Goal: Information Seeking & Learning: Learn about a topic

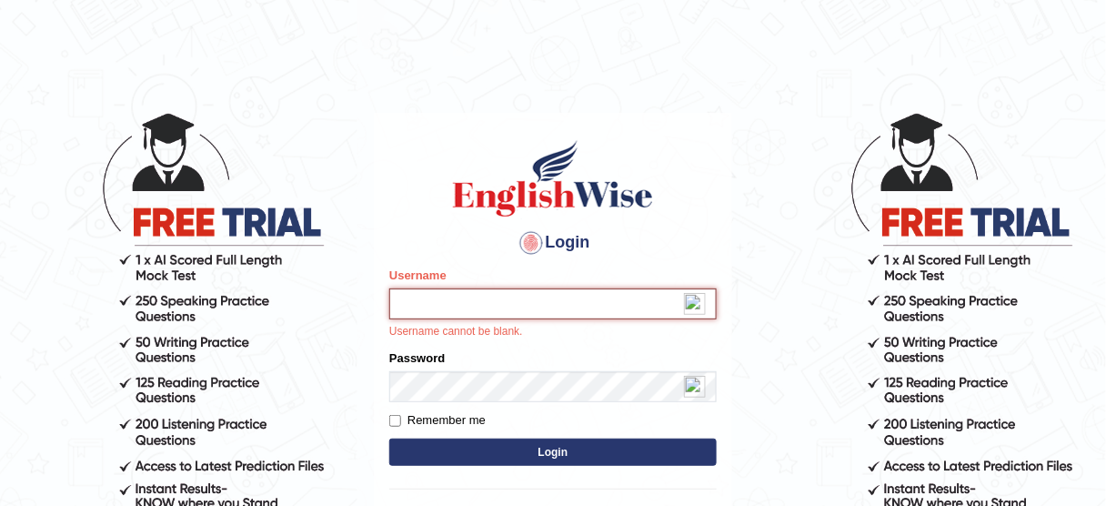
type input "Prakriti446"
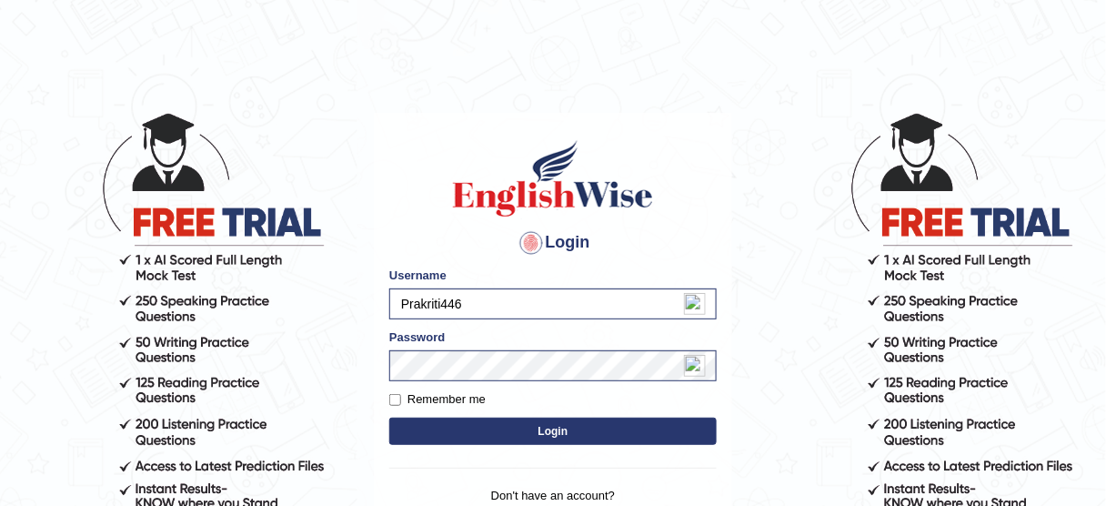
click at [506, 431] on button "Login" at bounding box center [552, 430] width 327 height 27
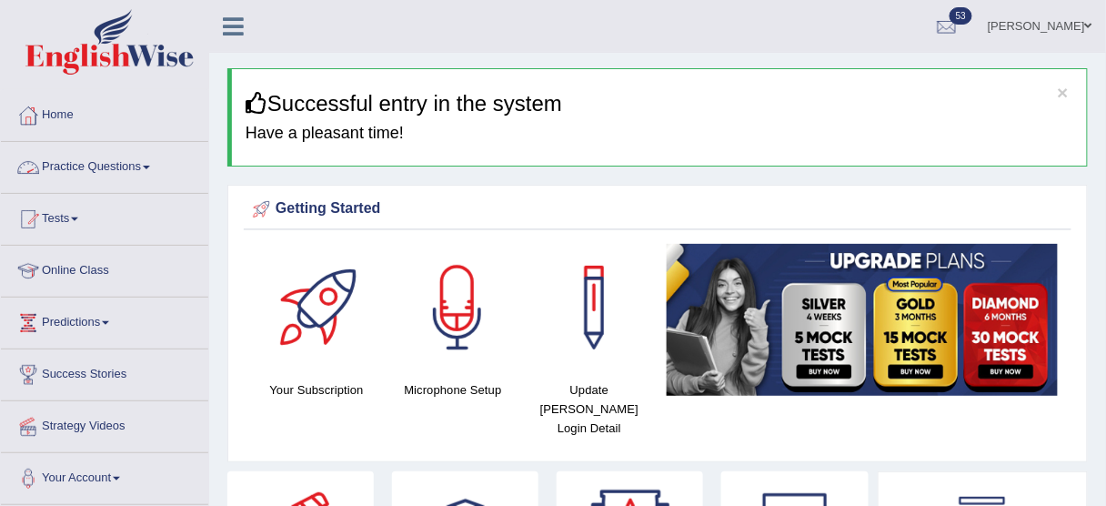
click at [147, 164] on link "Practice Questions" at bounding box center [104, 164] width 207 height 45
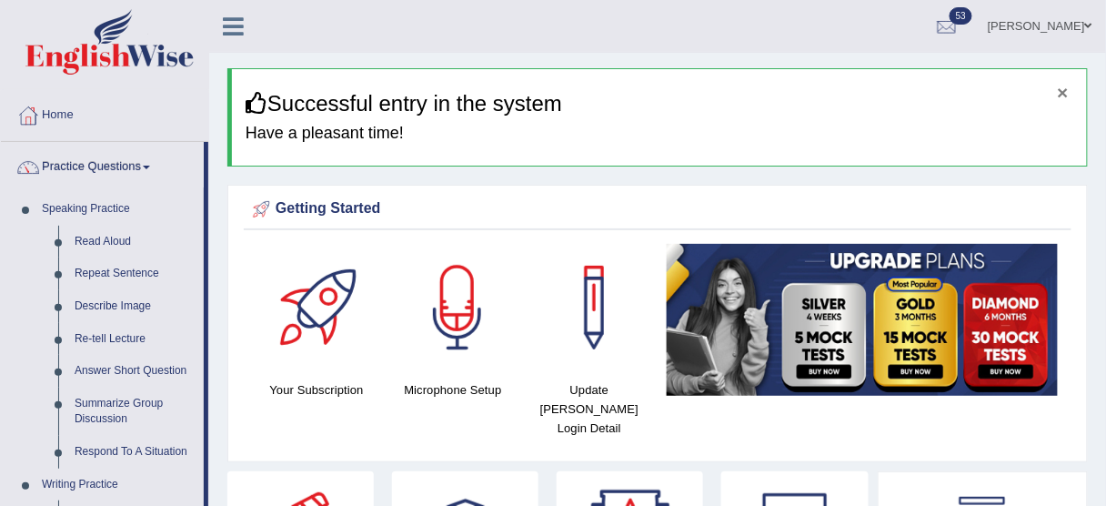
click at [1062, 96] on button "×" at bounding box center [1063, 92] width 11 height 19
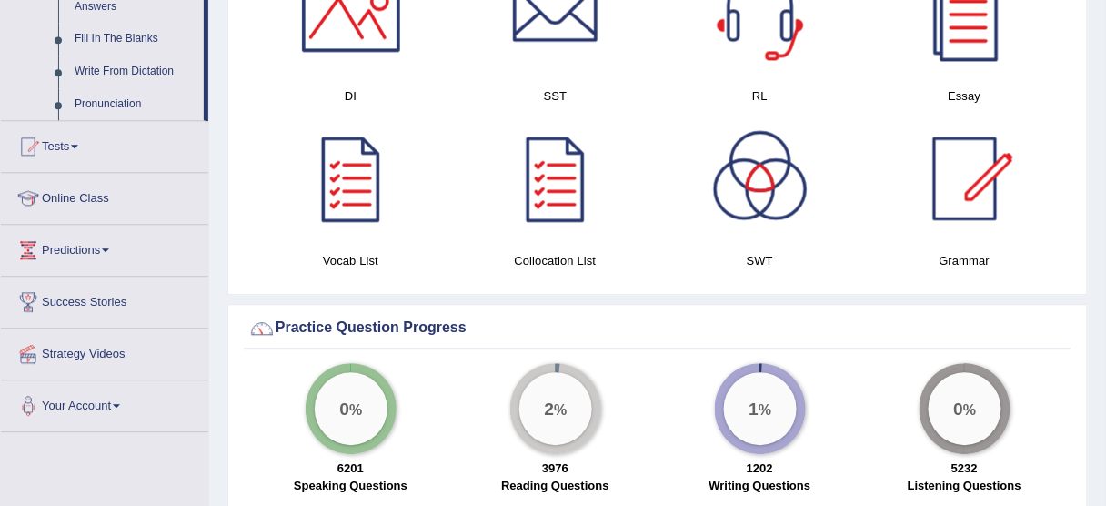
scroll to position [1040, 0]
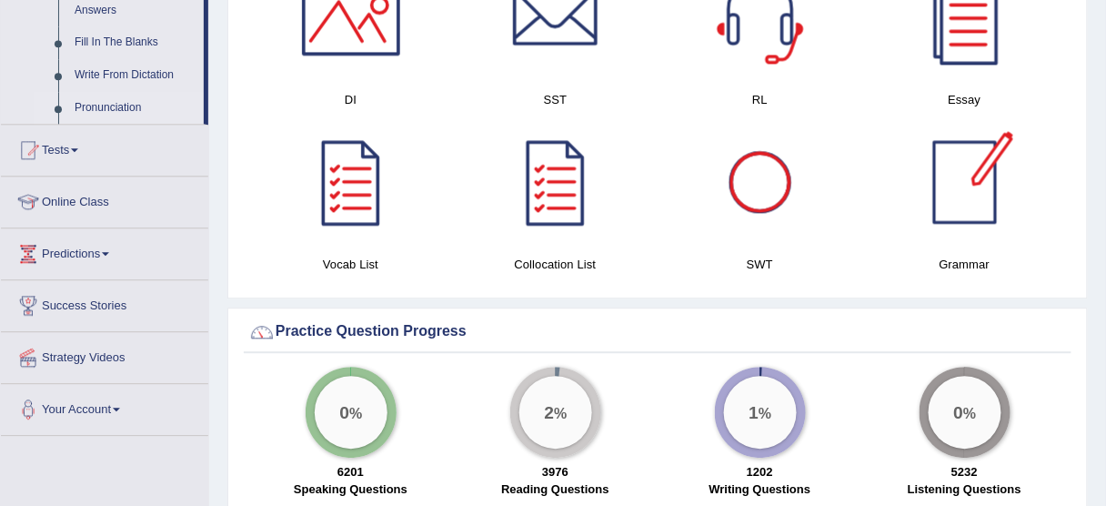
click at [93, 113] on link "Pronunciation" at bounding box center [134, 108] width 137 height 33
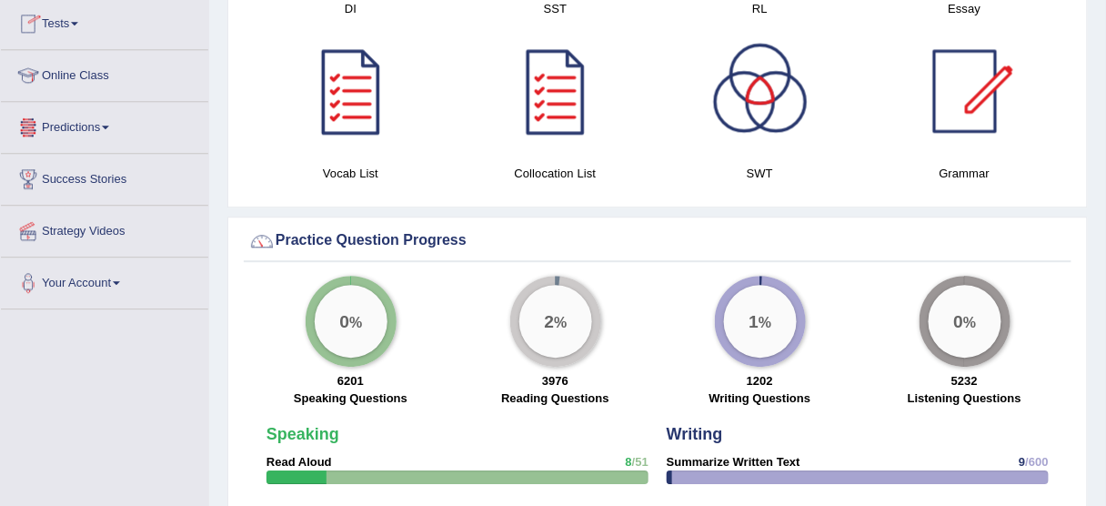
scroll to position [1167, 0]
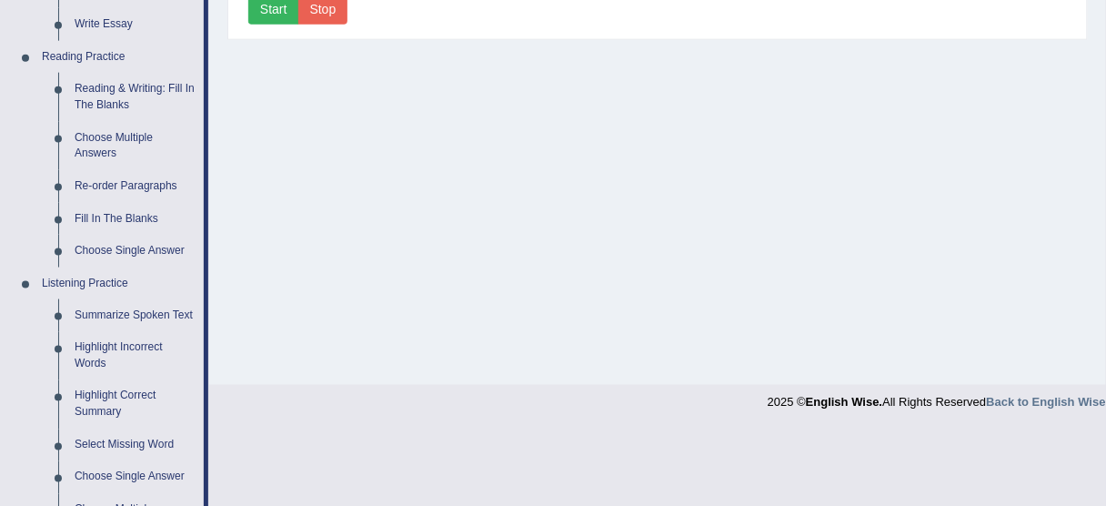
drag, startPoint x: 1117, startPoint y: 158, endPoint x: 1117, endPoint y: 331, distance: 172.8
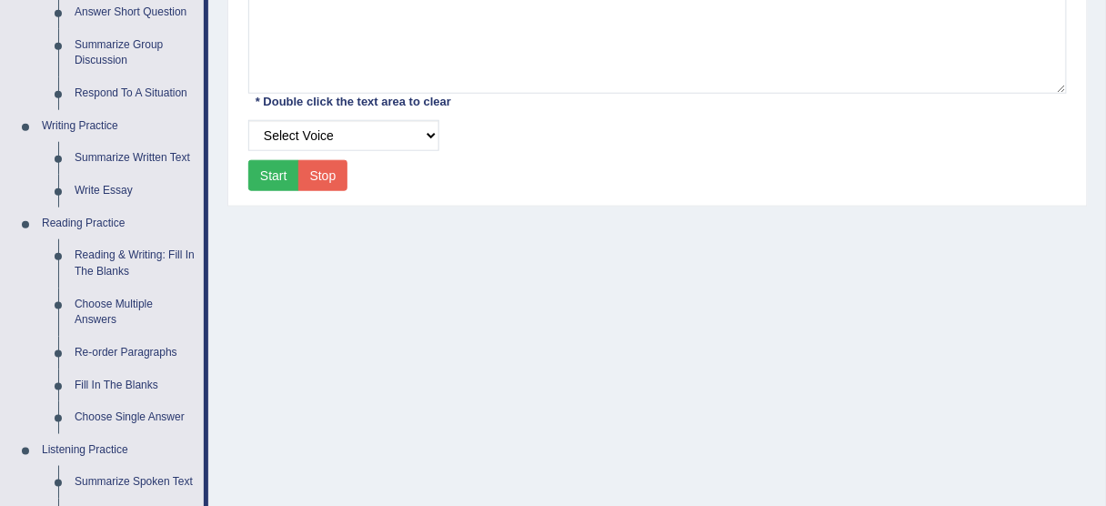
scroll to position [356, 0]
click at [121, 191] on link "Write Essay" at bounding box center [134, 192] width 137 height 33
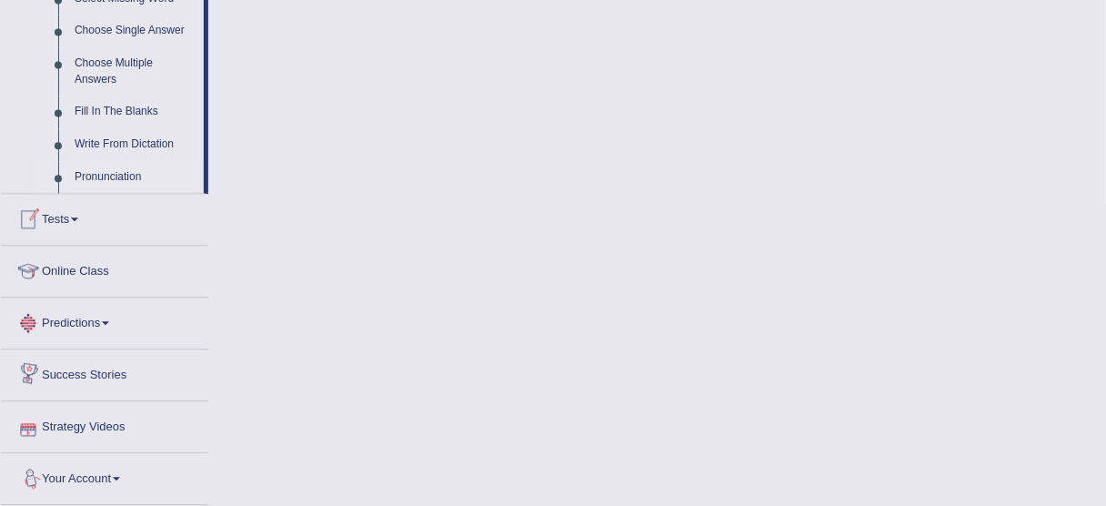
scroll to position [968, 0]
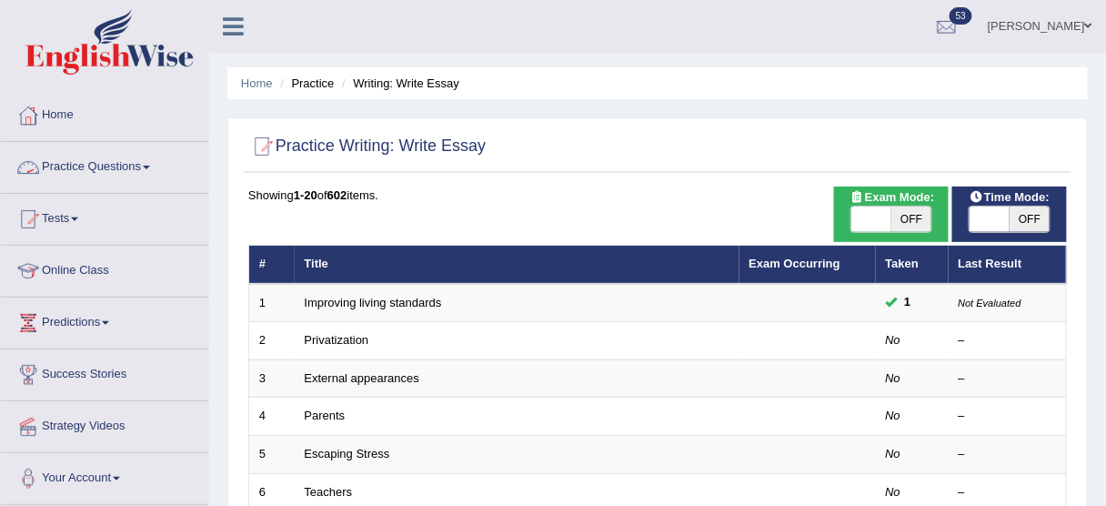
click at [127, 169] on link "Practice Questions" at bounding box center [104, 164] width 207 height 45
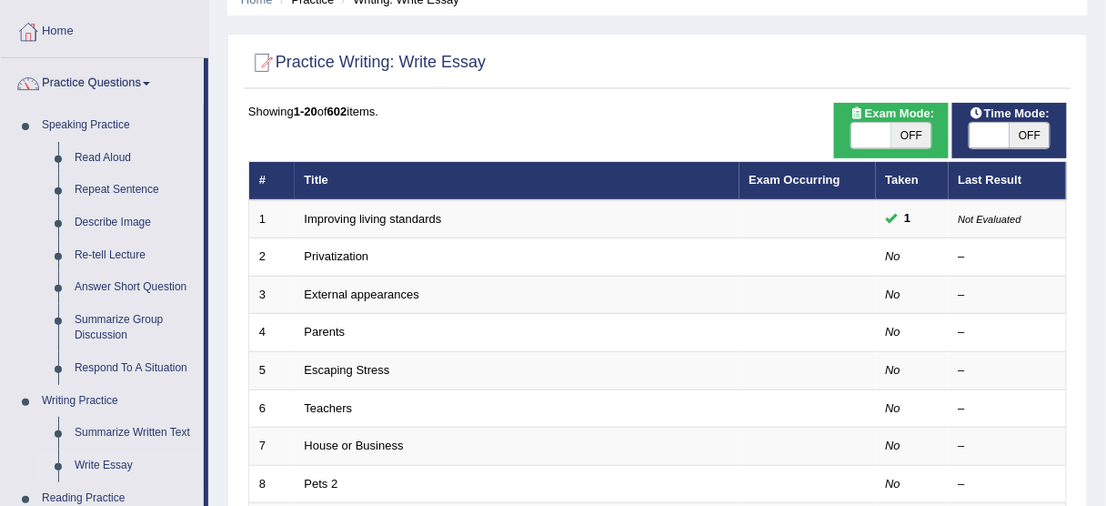
scroll to position [80, 0]
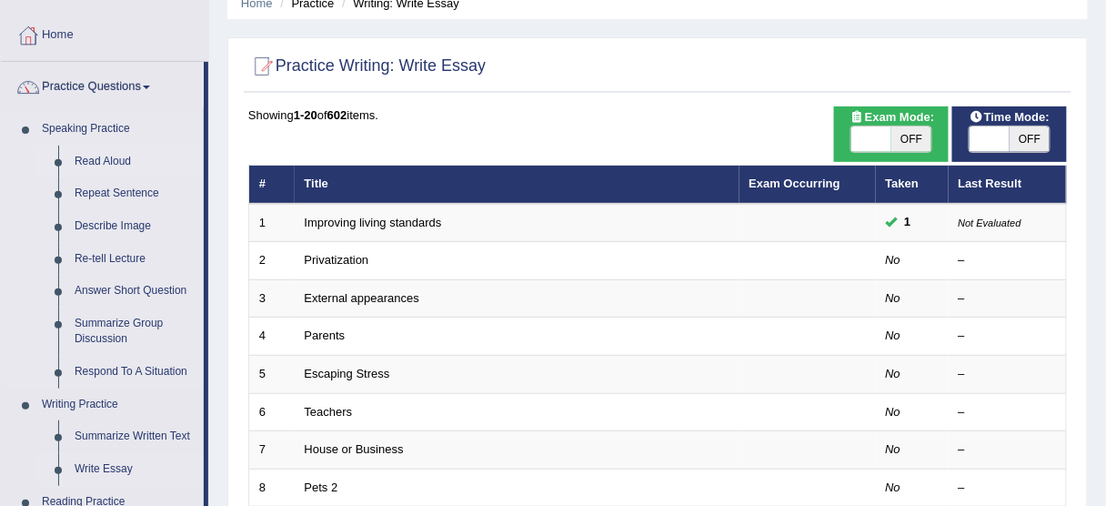
click at [109, 166] on link "Read Aloud" at bounding box center [134, 161] width 137 height 33
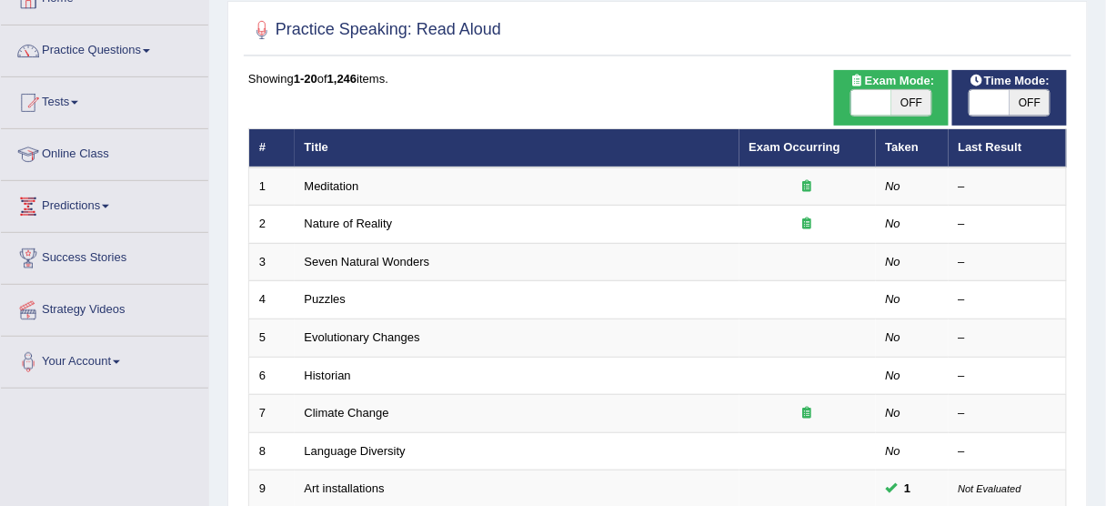
scroll to position [115, 0]
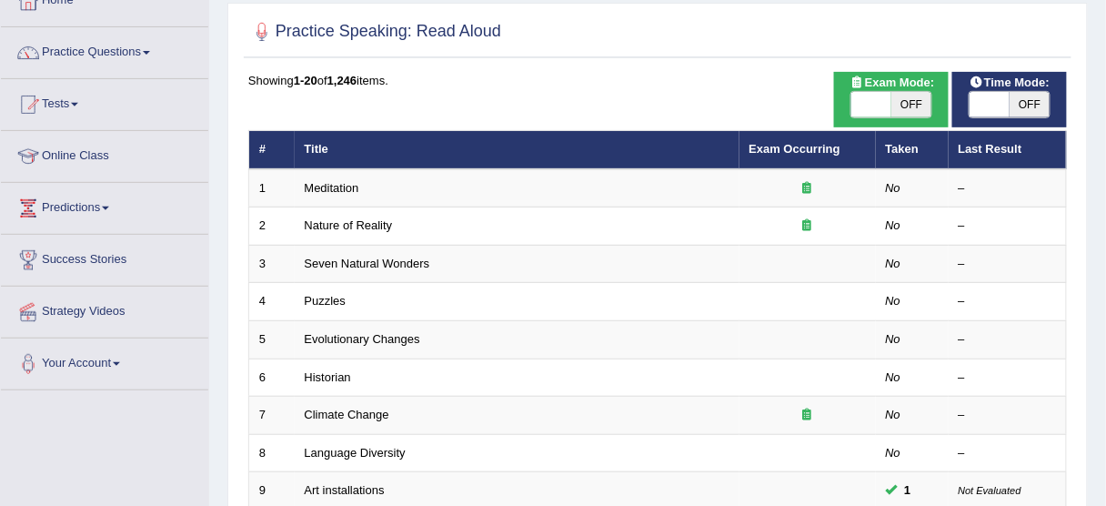
drag, startPoint x: 1116, startPoint y: 213, endPoint x: 1117, endPoint y: 142, distance: 70.9
click at [1105, 142] on html "Toggle navigation Home Practice Questions Speaking Practice Read Aloud Repeat S…" at bounding box center [553, 138] width 1106 height 506
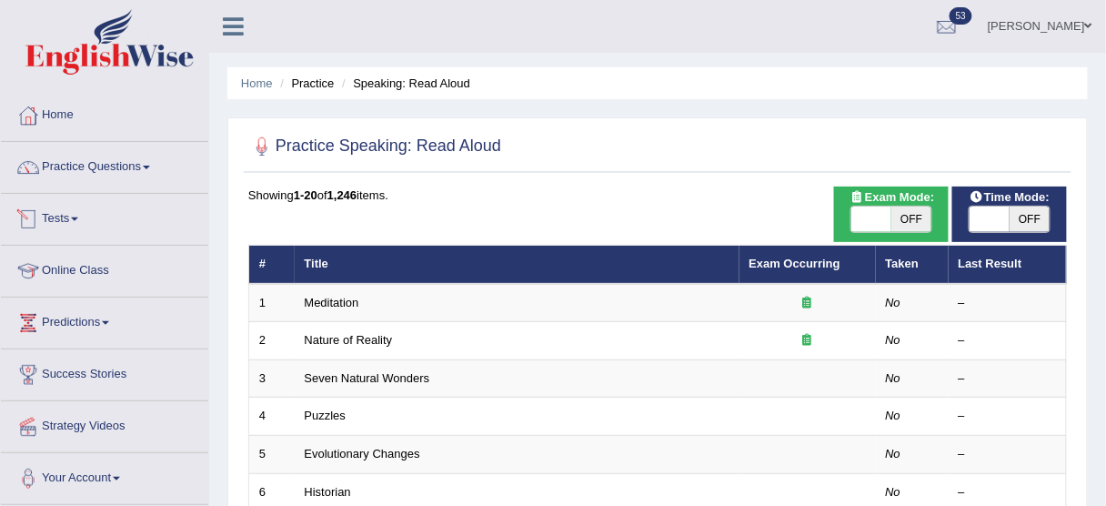
click at [78, 217] on span at bounding box center [74, 219] width 7 height 4
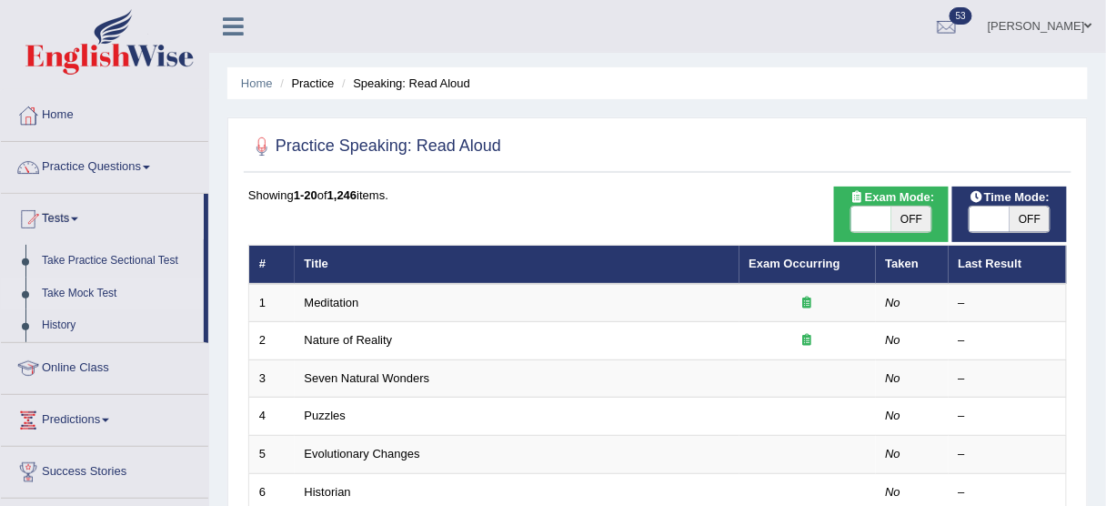
click at [95, 292] on link "Take Mock Test" at bounding box center [119, 293] width 170 height 33
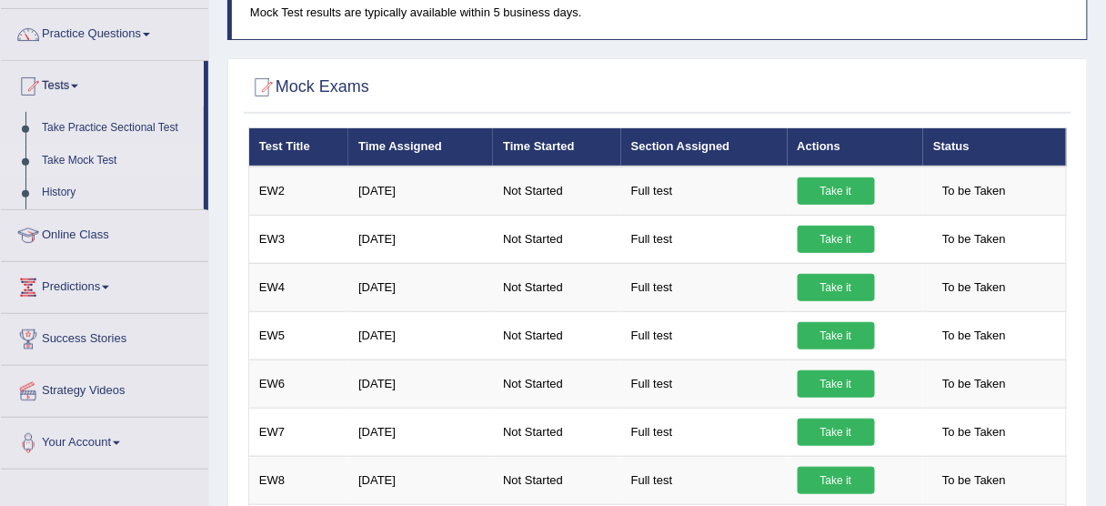
scroll to position [135, 0]
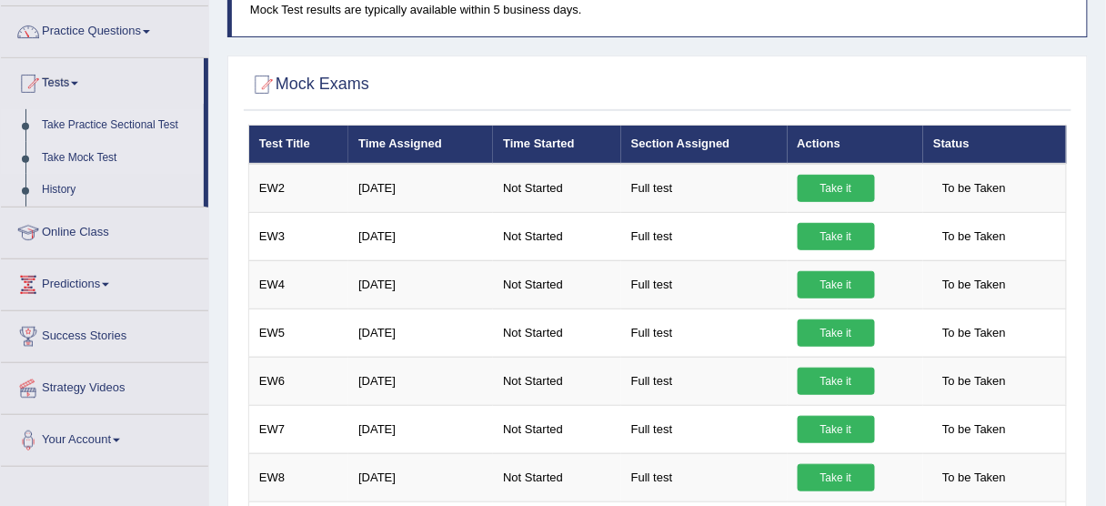
click at [156, 127] on link "Take Practice Sectional Test" at bounding box center [119, 125] width 170 height 33
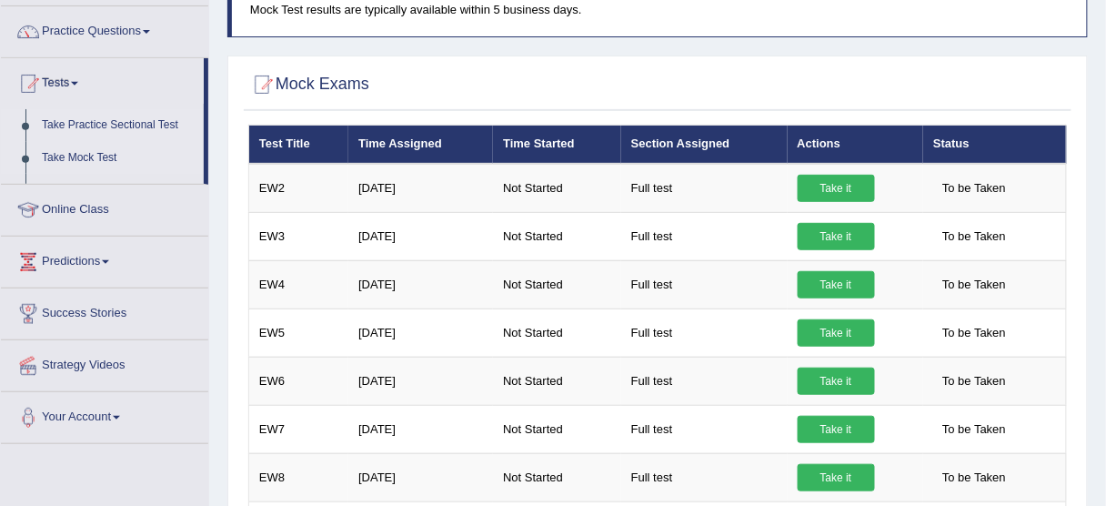
click at [156, 127] on link "Take Practice Sectional Test" at bounding box center [119, 125] width 170 height 33
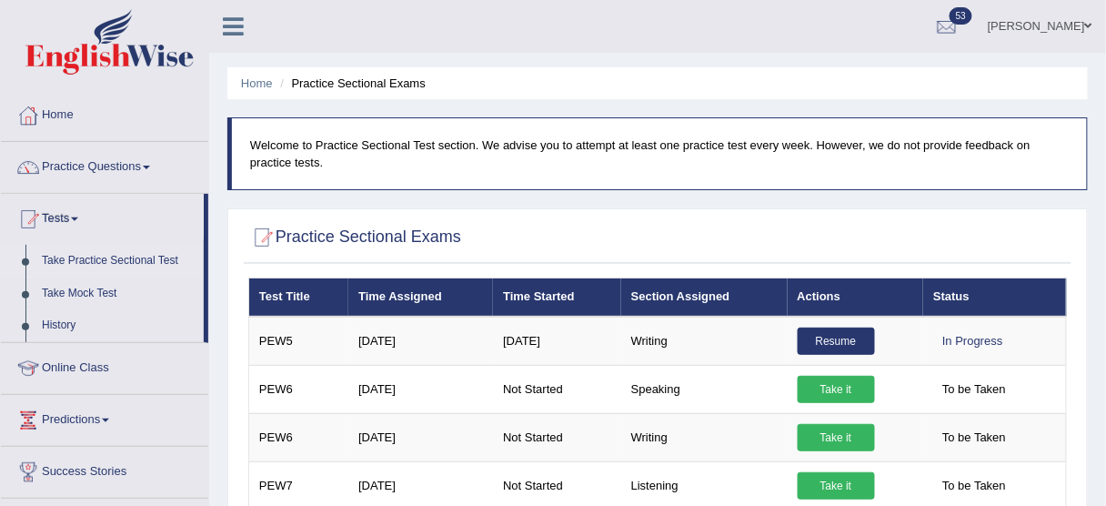
click at [149, 172] on link "Practice Questions" at bounding box center [104, 164] width 207 height 45
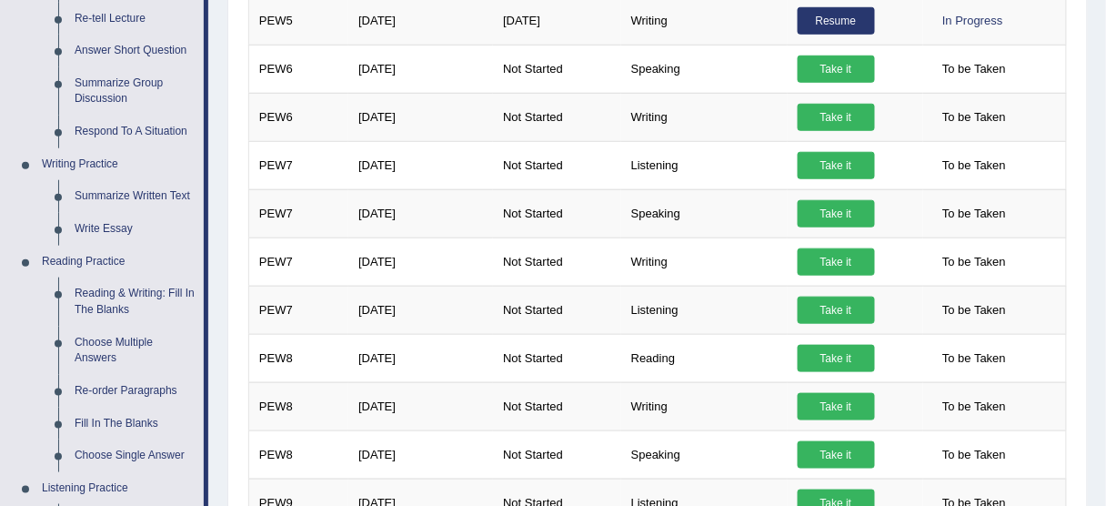
scroll to position [336, 0]
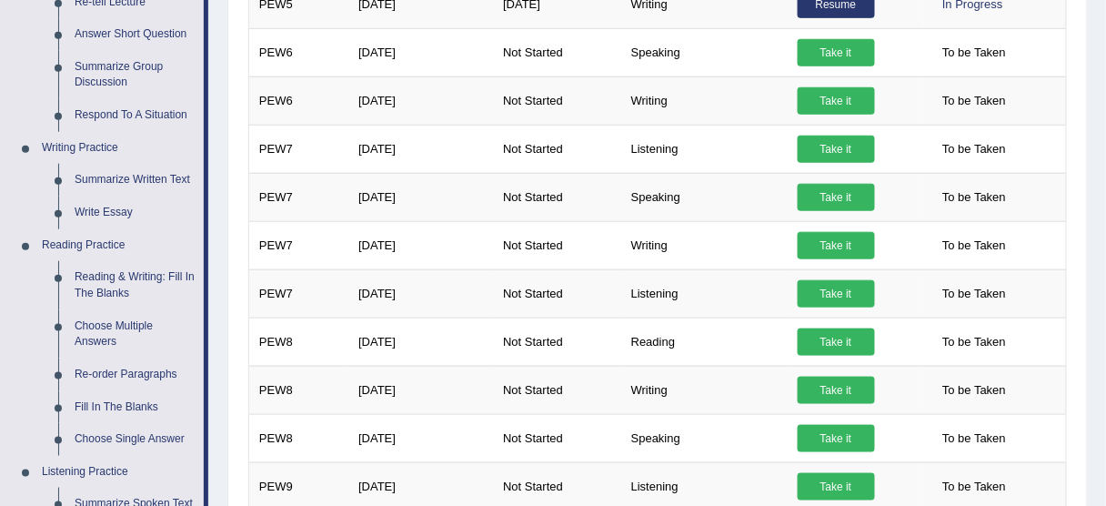
drag, startPoint x: 1091, startPoint y: 236, endPoint x: 1085, endPoint y: 271, distance: 36.0
click at [1085, 271] on div "Home Practice Sectional Exams Welcome to Practice Sectional Test section. We ad…" at bounding box center [657, 376] width 897 height 1425
click at [1070, 240] on div "× Have you watched our instructional video on how to take a Mock Test?writing N…" at bounding box center [658, 503] width 828 height 1124
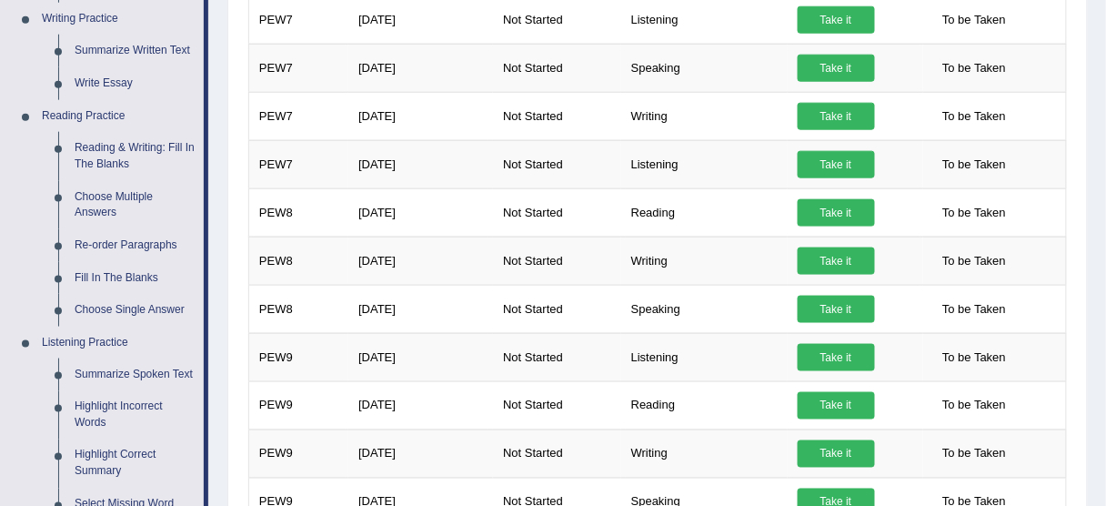
scroll to position [0, 0]
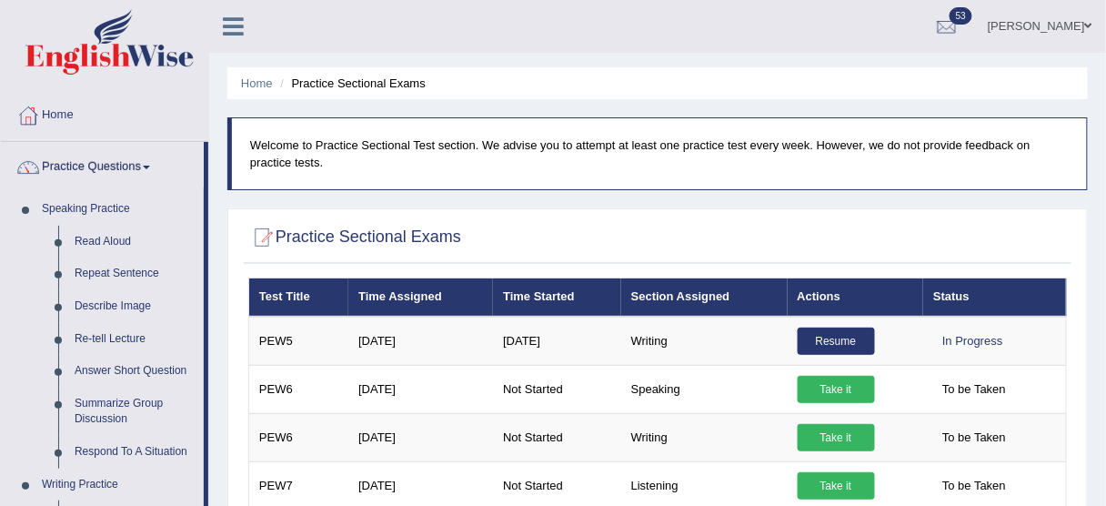
drag, startPoint x: 1117, startPoint y: 236, endPoint x: 1117, endPoint y: 45, distance: 190.1
click at [1105, 45] on html "Toggle navigation Home Practice Questions Speaking Practice Read Aloud Repeat S…" at bounding box center [553, 253] width 1106 height 506
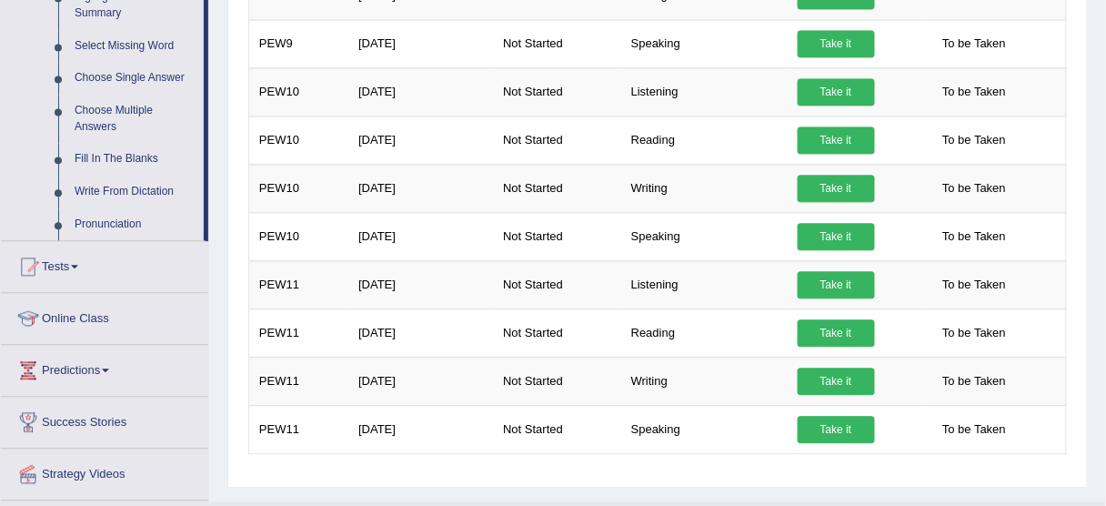
scroll to position [968, 0]
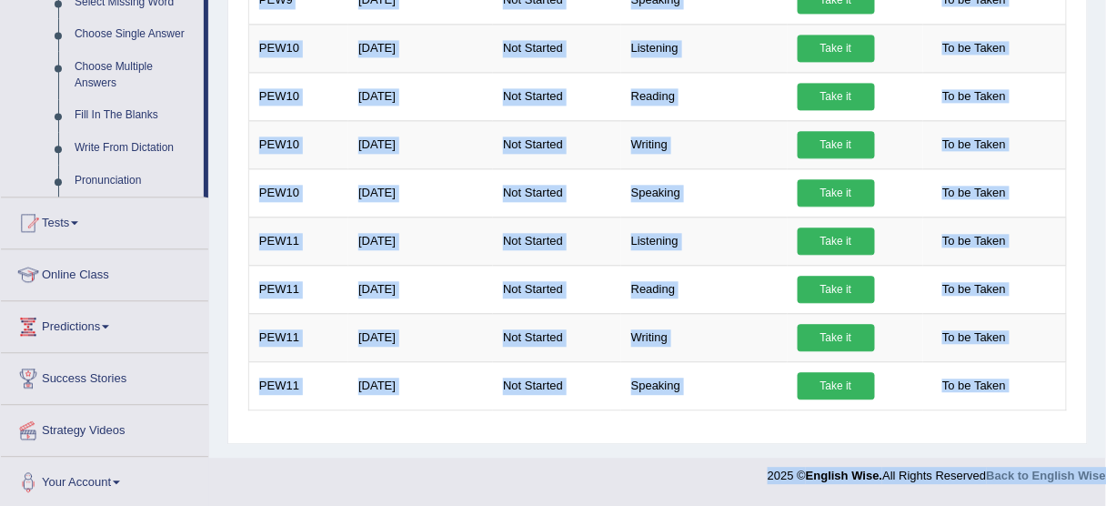
drag, startPoint x: 1091, startPoint y: 416, endPoint x: 1065, endPoint y: 525, distance: 111.4
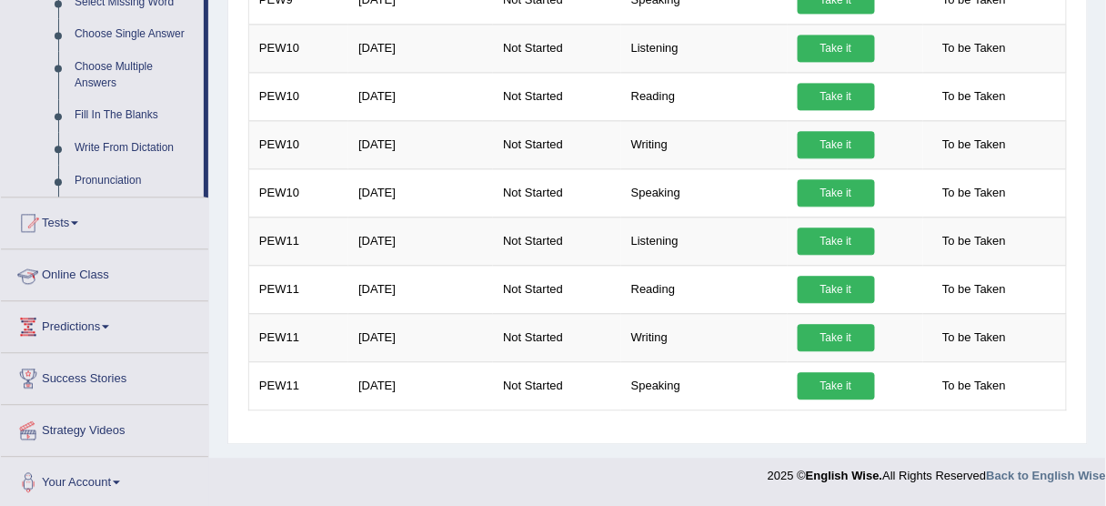
click at [82, 277] on link "Online Class" at bounding box center [104, 271] width 207 height 45
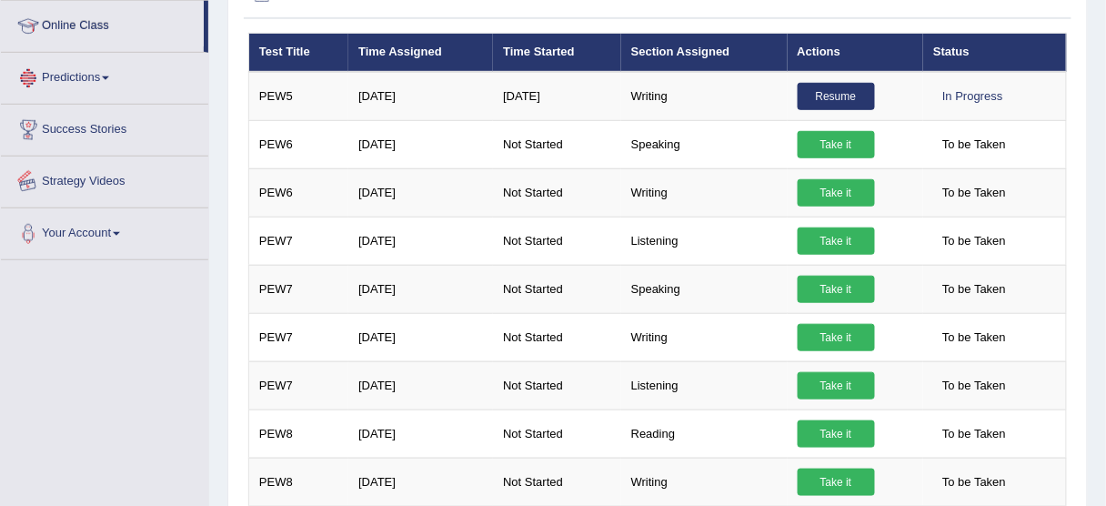
scroll to position [226, 0]
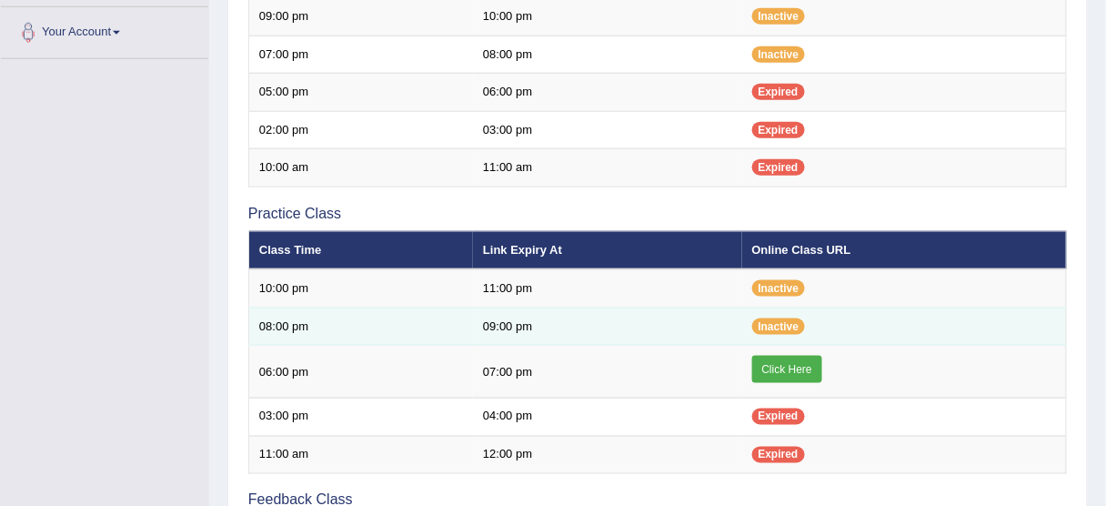
scroll to position [450, 0]
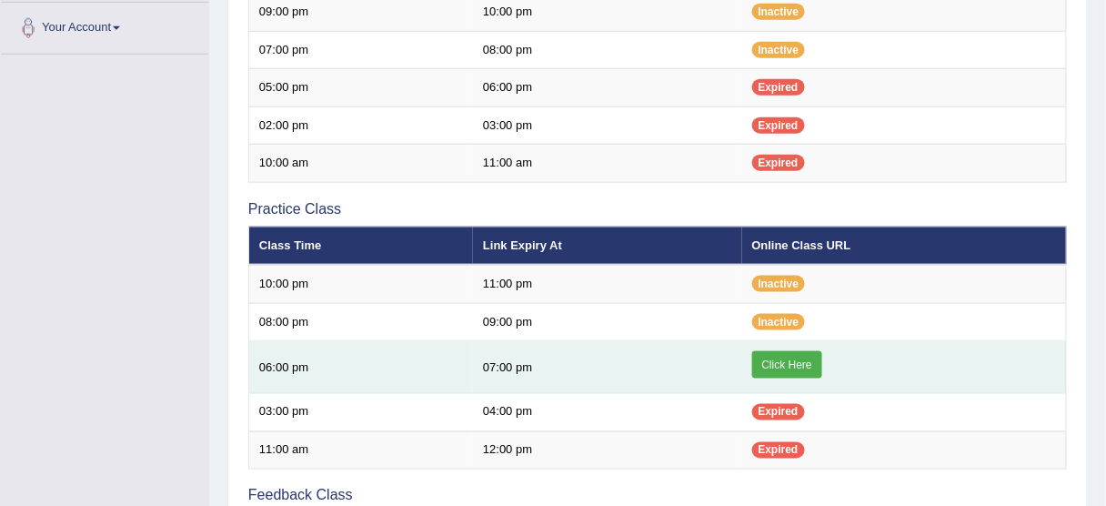
click at [792, 367] on link "Click Here" at bounding box center [787, 364] width 70 height 27
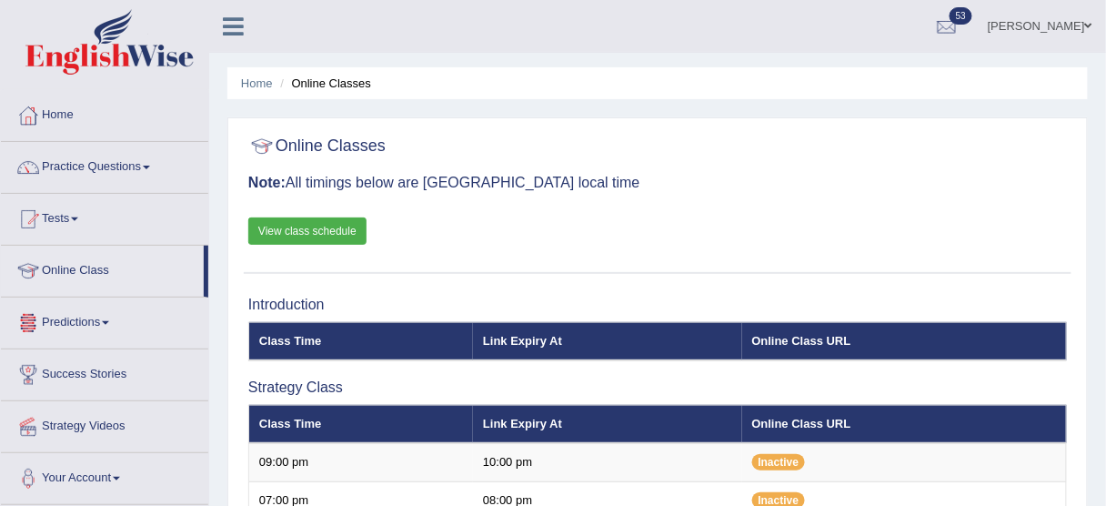
click at [65, 159] on link "Practice Questions" at bounding box center [104, 164] width 207 height 45
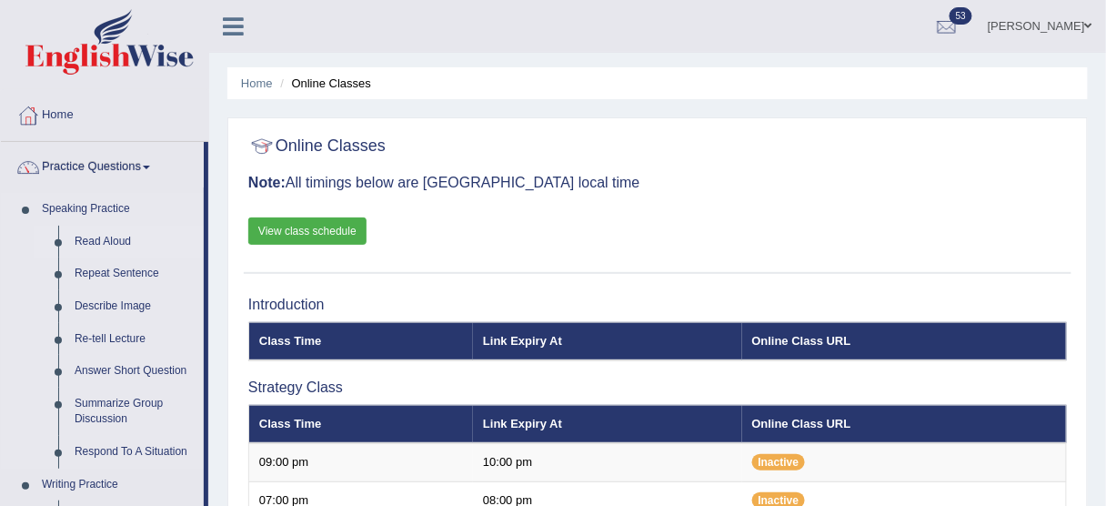
click at [85, 238] on link "Read Aloud" at bounding box center [134, 242] width 137 height 33
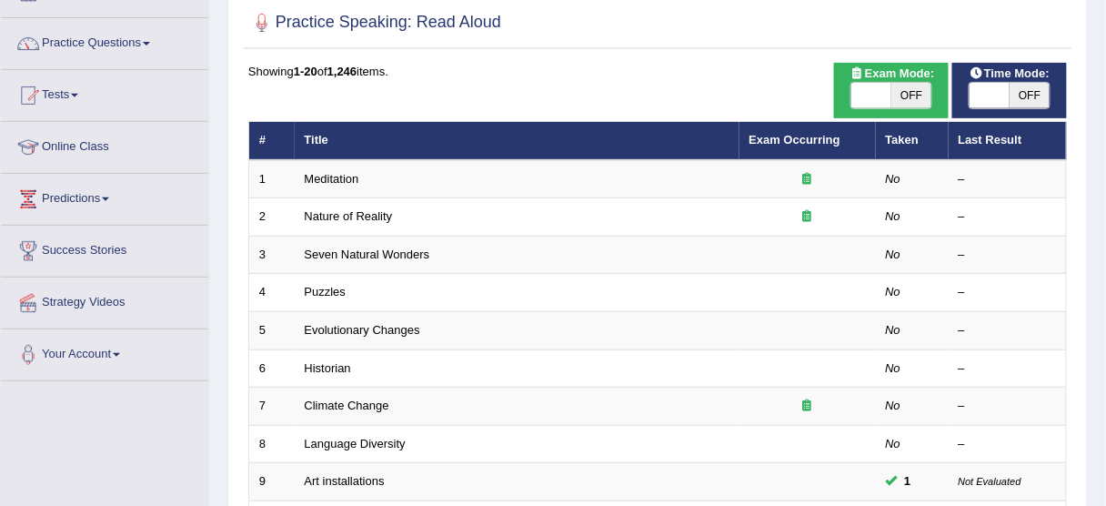
scroll to position [129, 0]
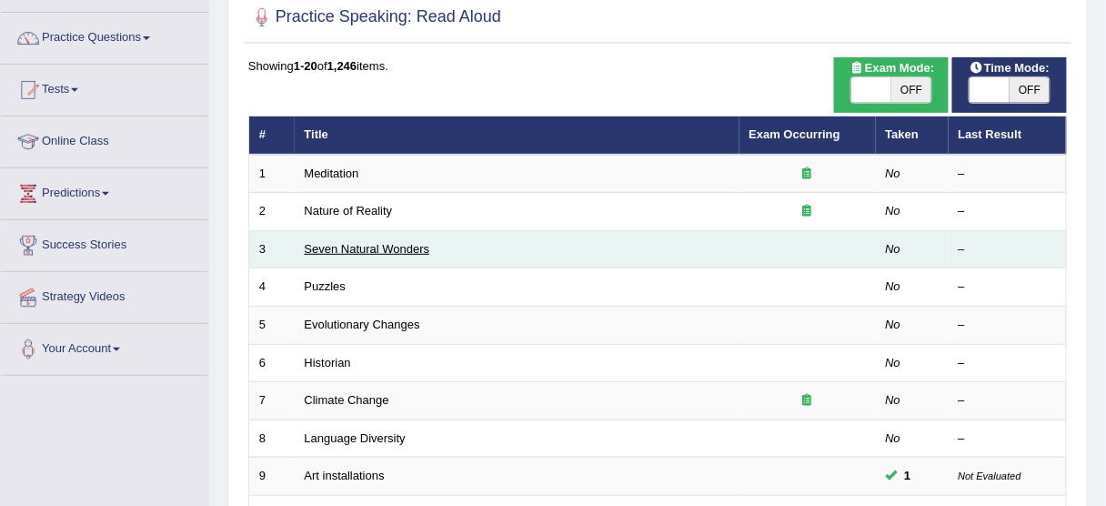
click at [401, 248] on link "Seven Natural Wonders" at bounding box center [367, 249] width 125 height 14
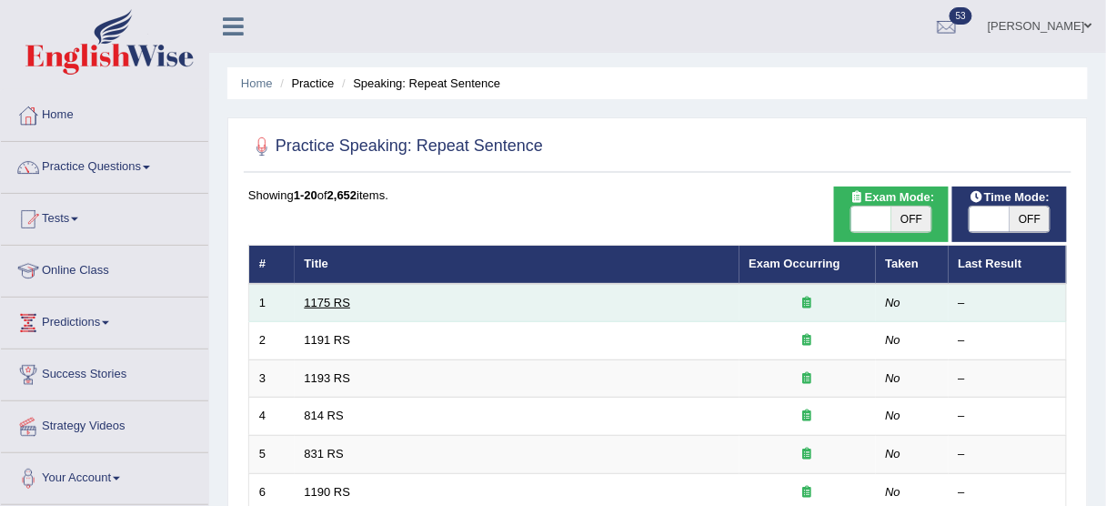
click at [313, 306] on link "1175 RS" at bounding box center [328, 303] width 46 height 14
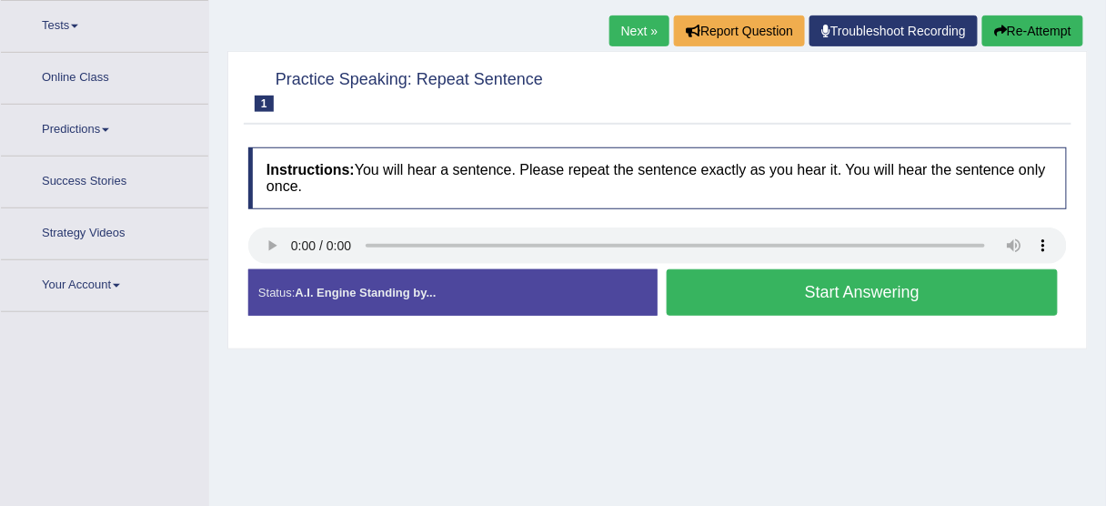
scroll to position [217, 0]
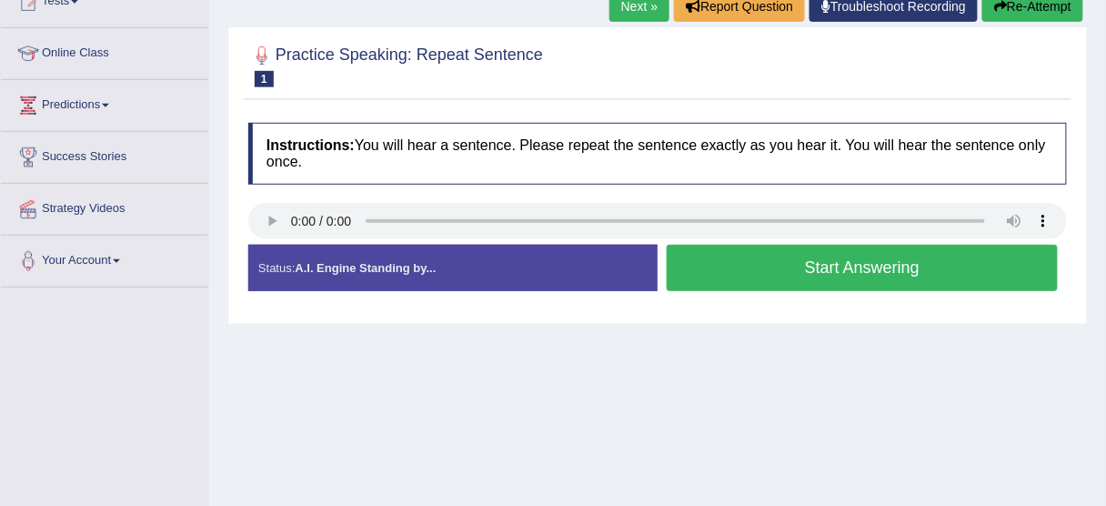
click at [764, 267] on button "Start Answering" at bounding box center [862, 268] width 391 height 46
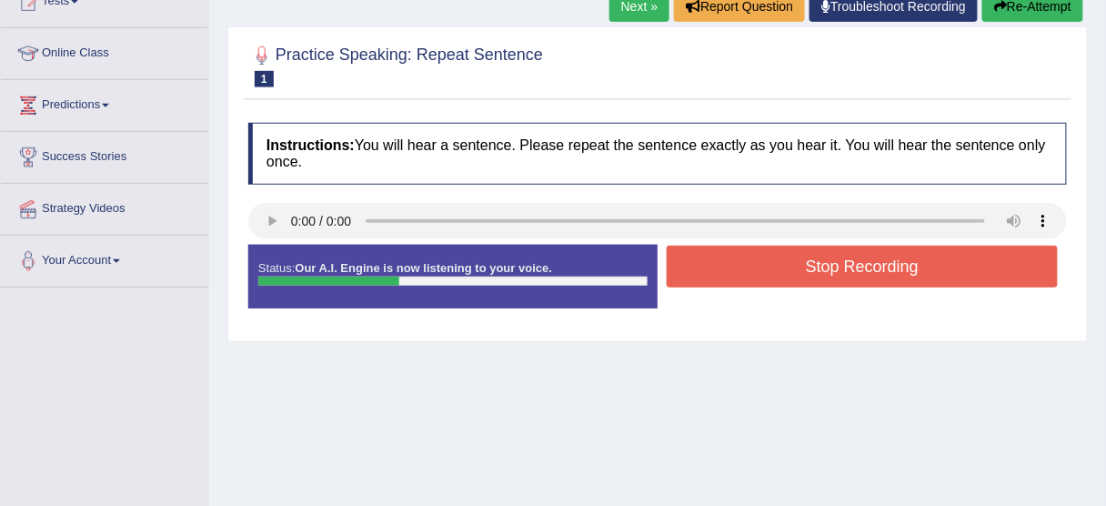
click at [764, 267] on button "Stop Recording" at bounding box center [862, 267] width 391 height 42
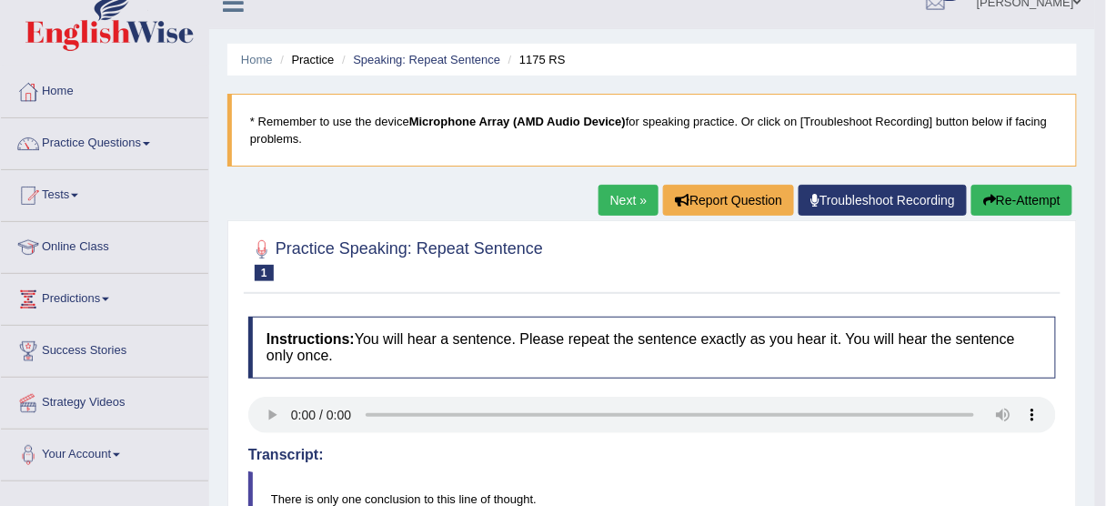
scroll to position [0, 0]
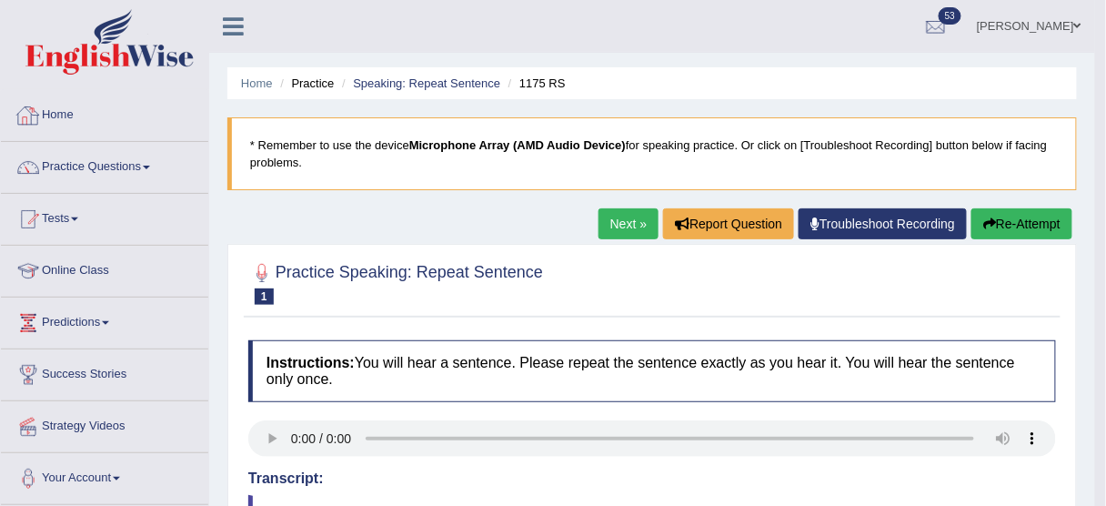
click at [45, 117] on link "Home" at bounding box center [104, 112] width 207 height 45
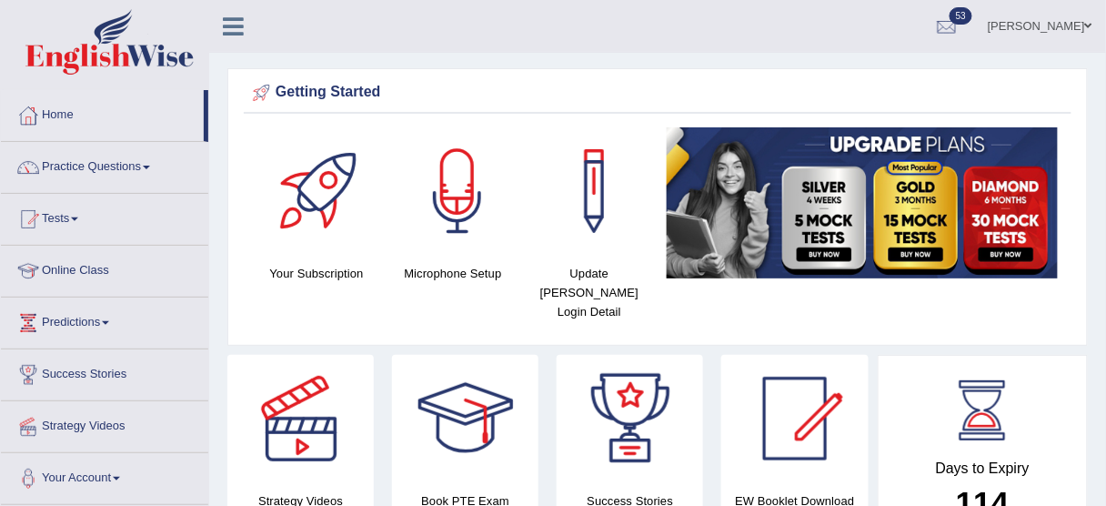
click at [489, 201] on div at bounding box center [457, 190] width 127 height 127
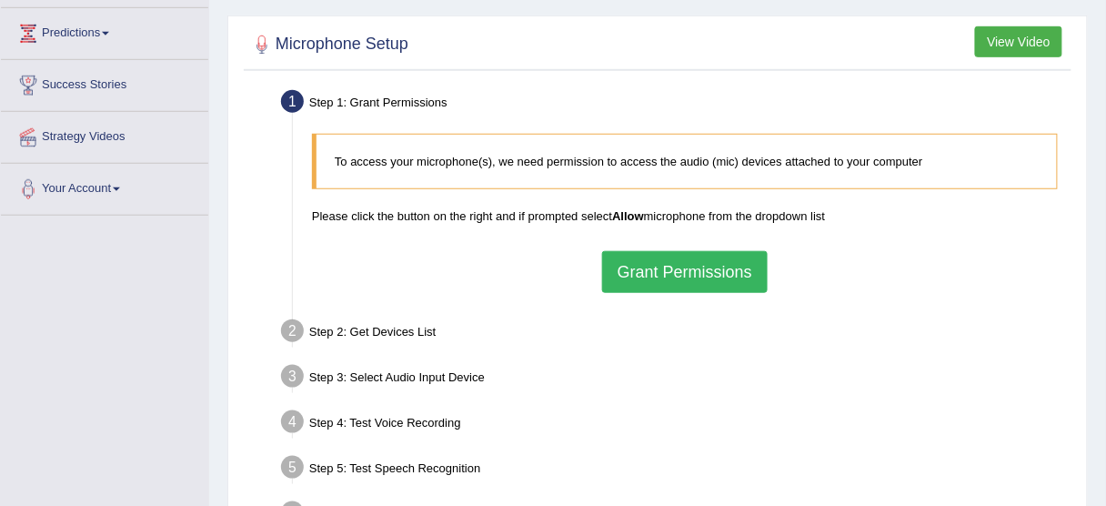
scroll to position [291, 0]
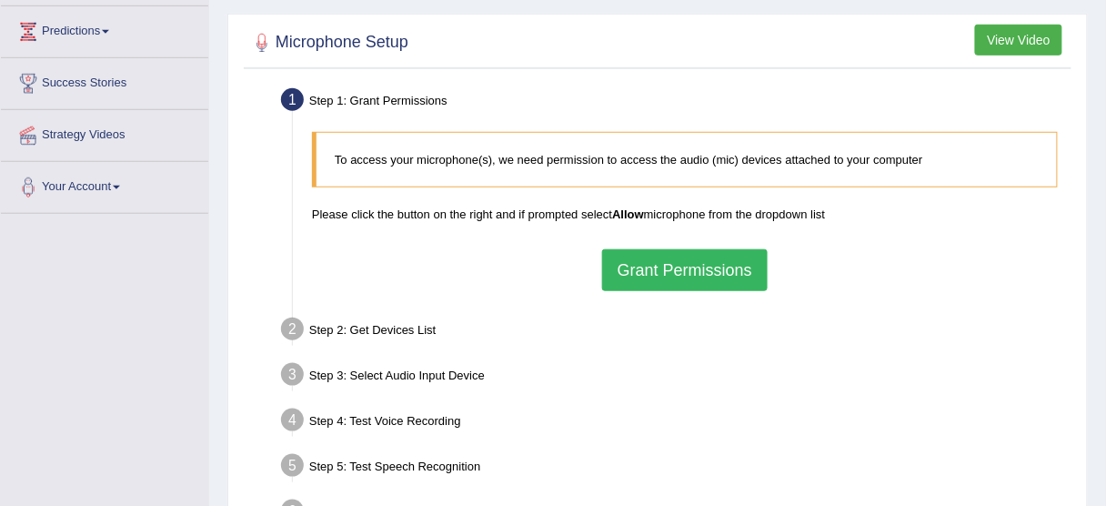
click at [683, 273] on button "Grant Permissions" at bounding box center [685, 270] width 166 height 42
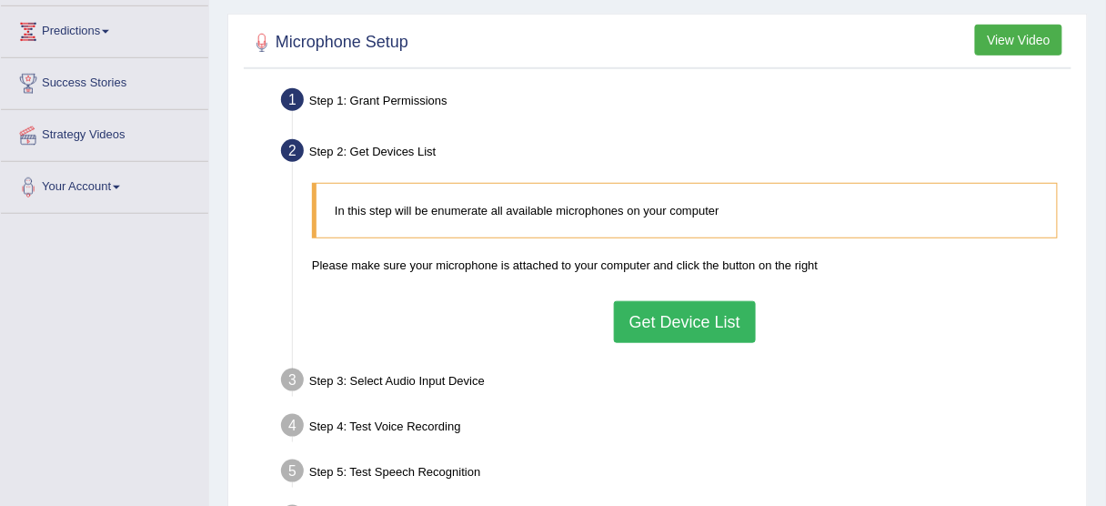
click at [666, 317] on button "Get Device List" at bounding box center [685, 322] width 142 height 42
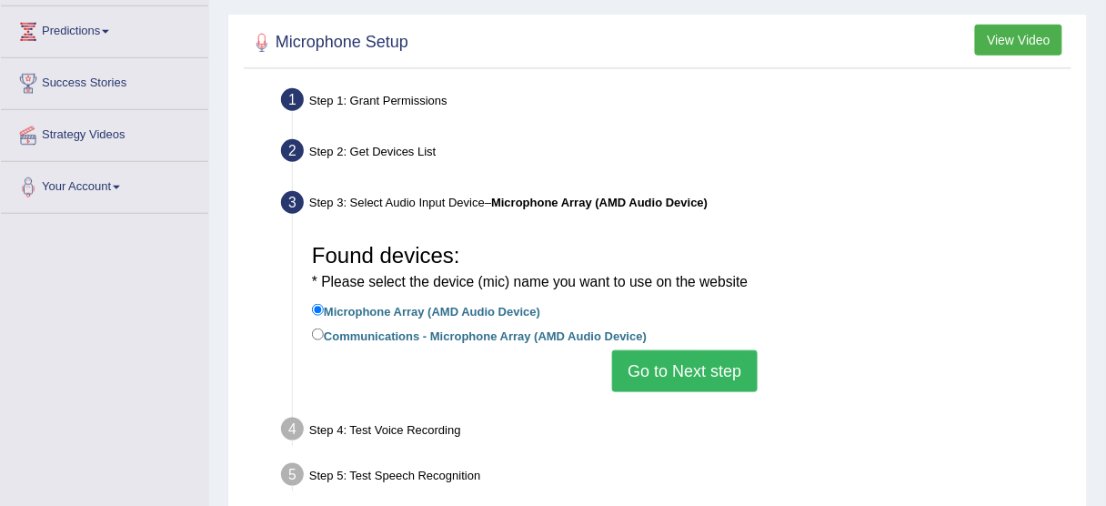
click at [661, 375] on button "Go to Next step" at bounding box center [684, 371] width 145 height 42
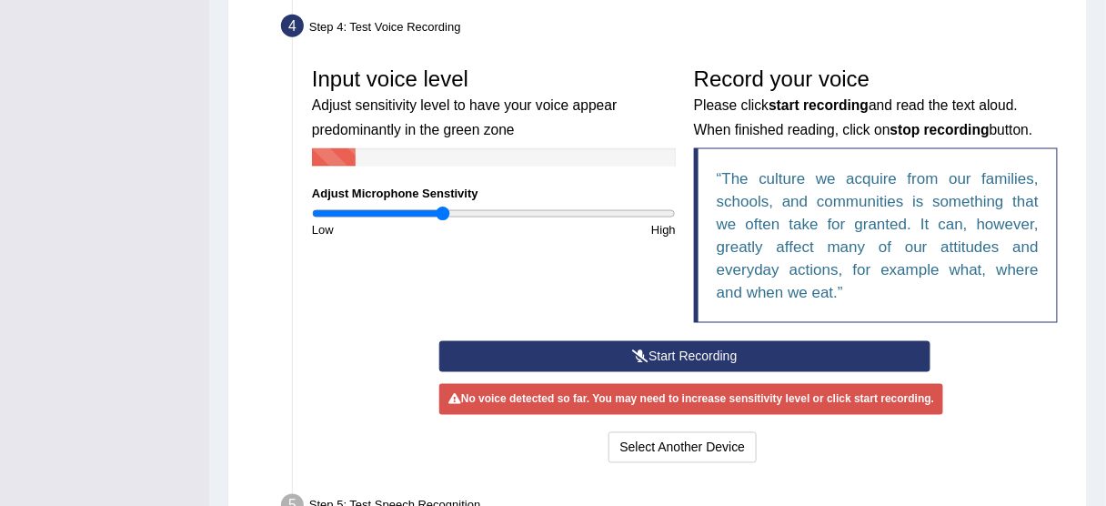
scroll to position [521, 0]
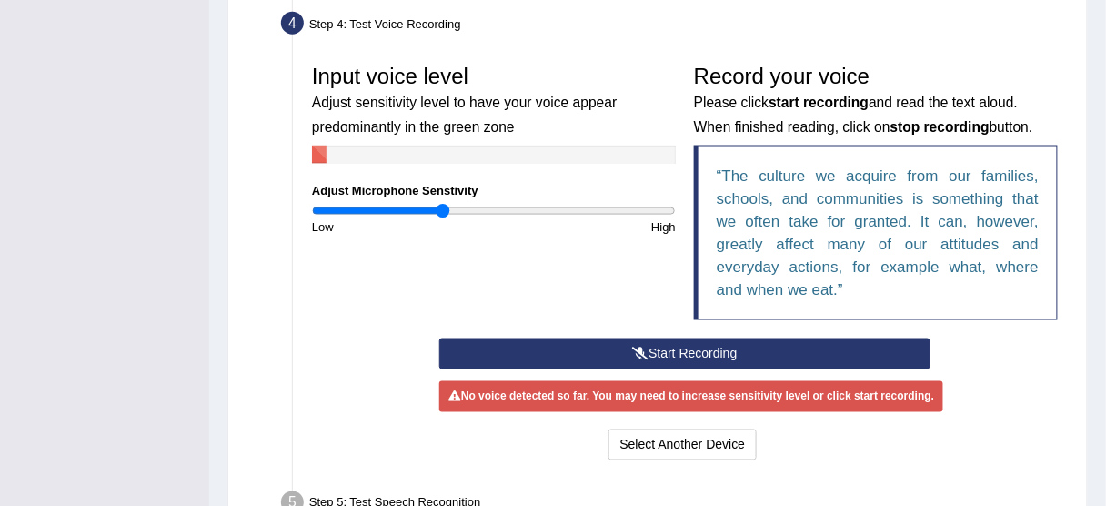
click at [617, 352] on button "Start Recording" at bounding box center [684, 353] width 491 height 31
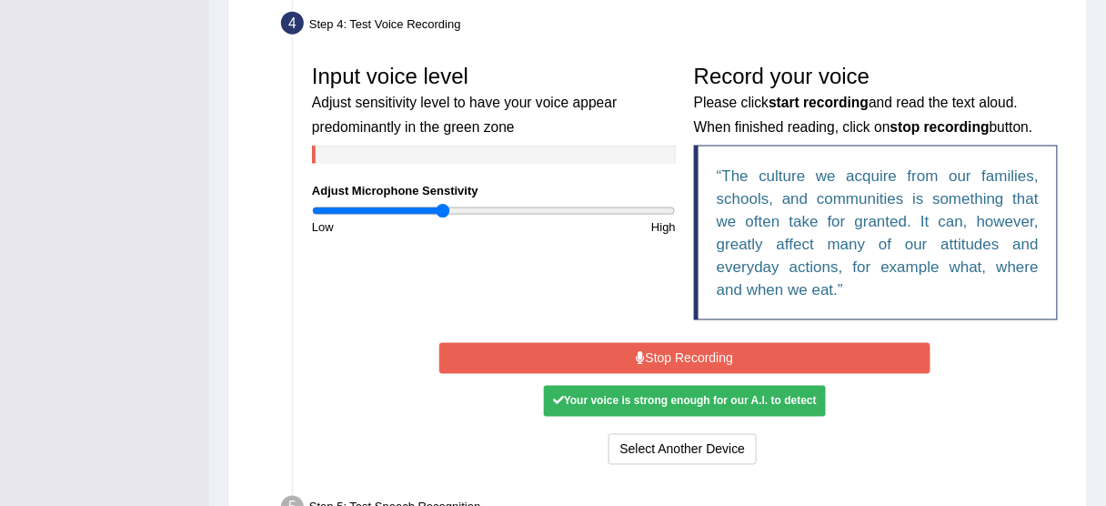
click at [617, 352] on button "Stop Recording" at bounding box center [684, 358] width 491 height 31
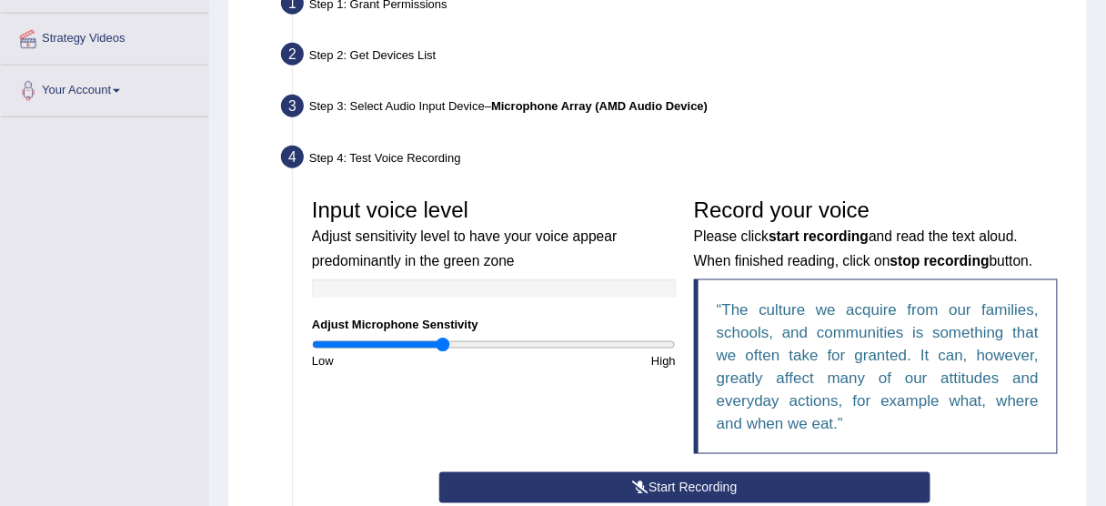
scroll to position [763, 0]
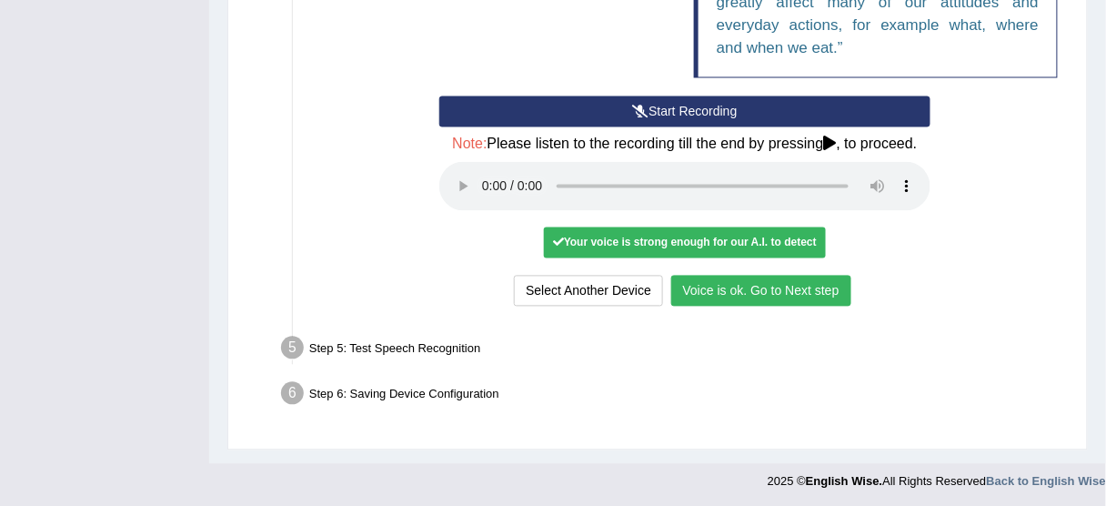
click at [740, 281] on button "Voice is ok. Go to Next step" at bounding box center [761, 291] width 180 height 31
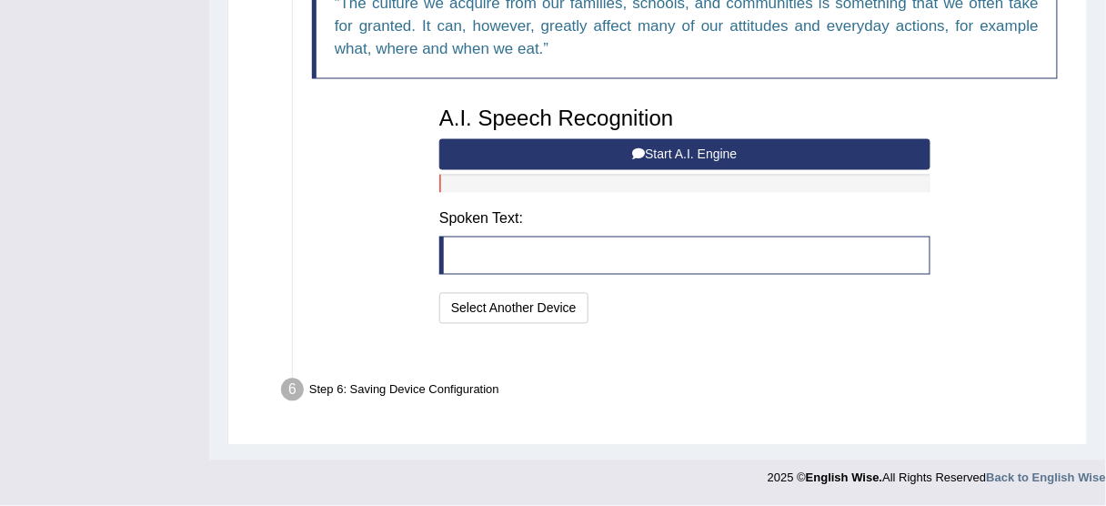
scroll to position [668, 0]
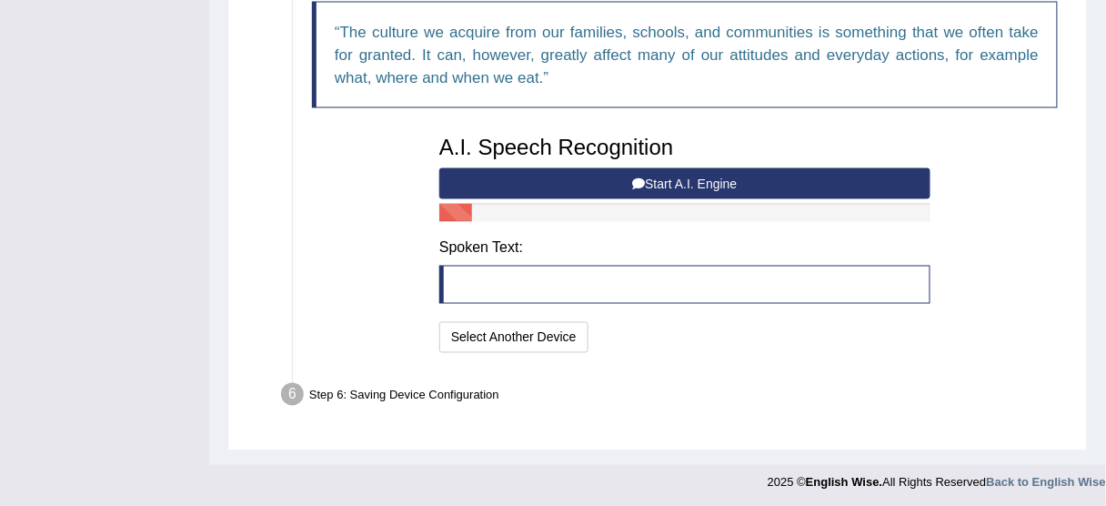
click at [723, 179] on button "Start A.I. Engine" at bounding box center [684, 183] width 491 height 31
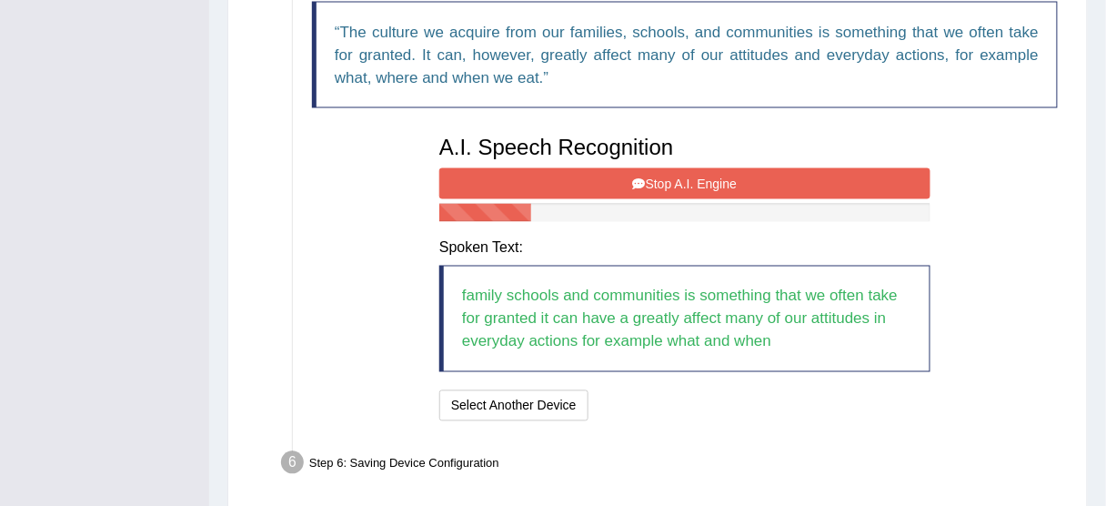
click at [723, 179] on button "Stop A.I. Engine" at bounding box center [684, 183] width 491 height 31
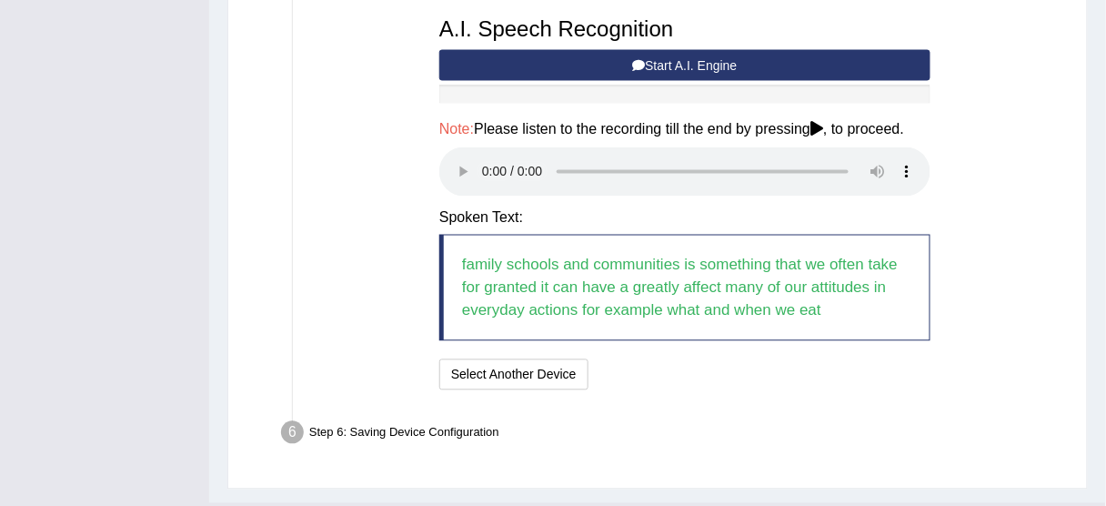
scroll to position [825, 0]
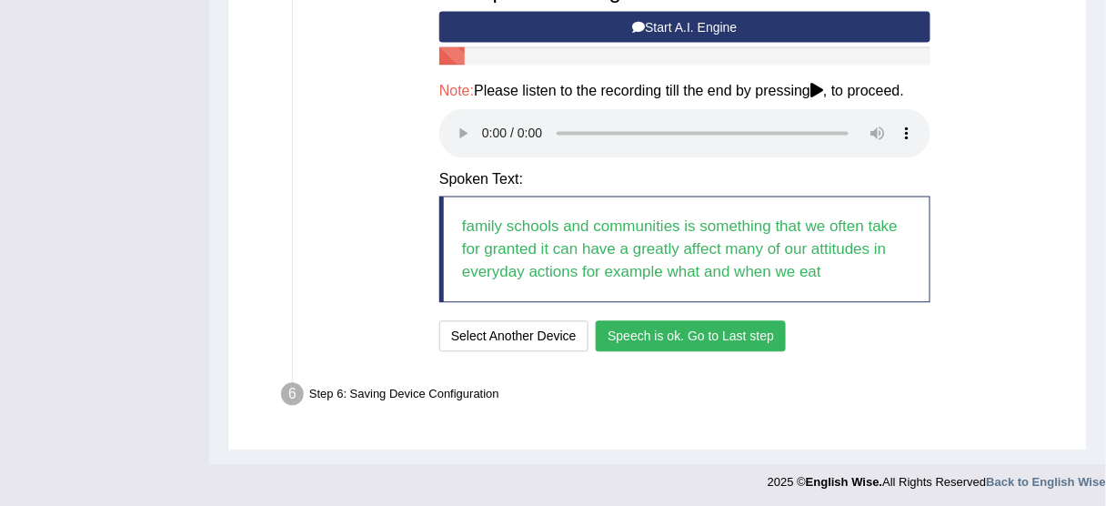
click at [698, 339] on button "Speech is ok. Go to Last step" at bounding box center [691, 336] width 190 height 31
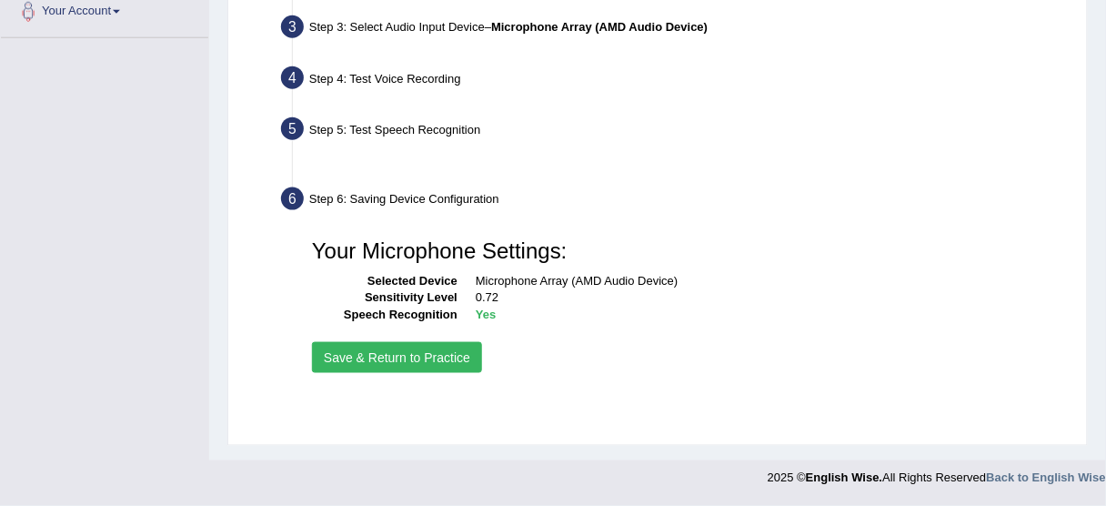
scroll to position [449, 0]
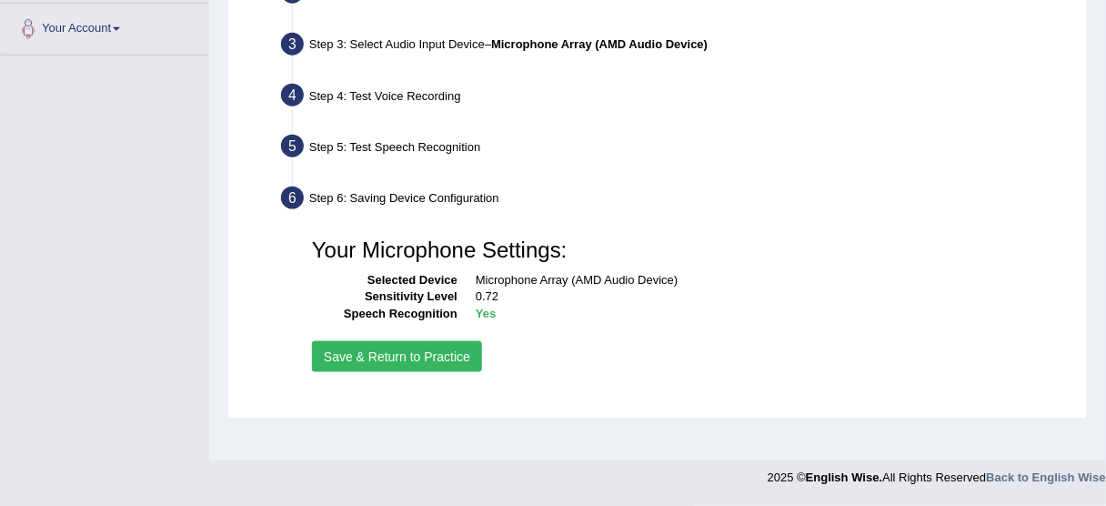
click at [391, 364] on button "Save & Return to Practice" at bounding box center [397, 356] width 170 height 31
click at [367, 358] on button "Save & Return to Practice" at bounding box center [397, 356] width 170 height 31
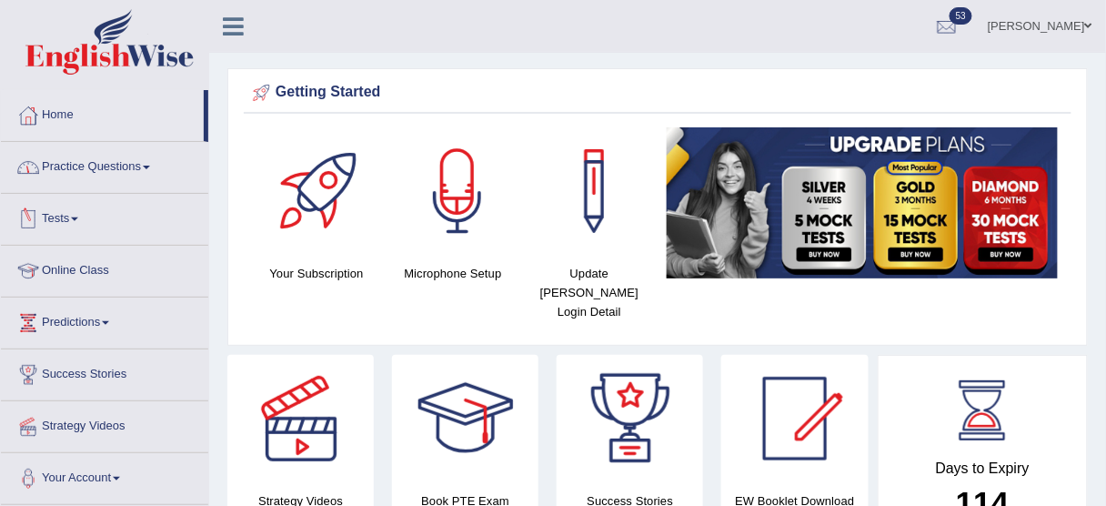
click at [77, 223] on link "Tests" at bounding box center [104, 216] width 207 height 45
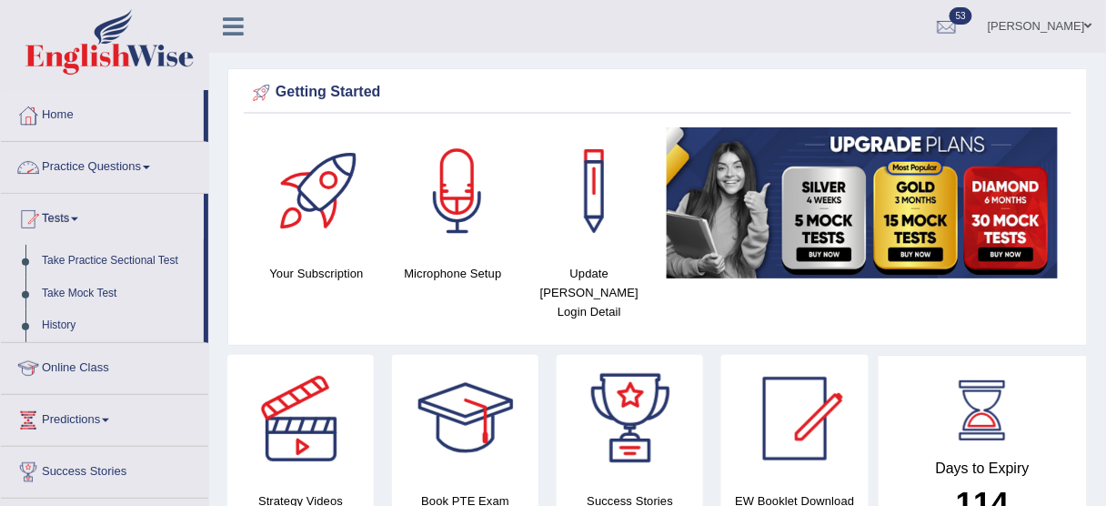
click at [149, 174] on link "Practice Questions" at bounding box center [104, 164] width 207 height 45
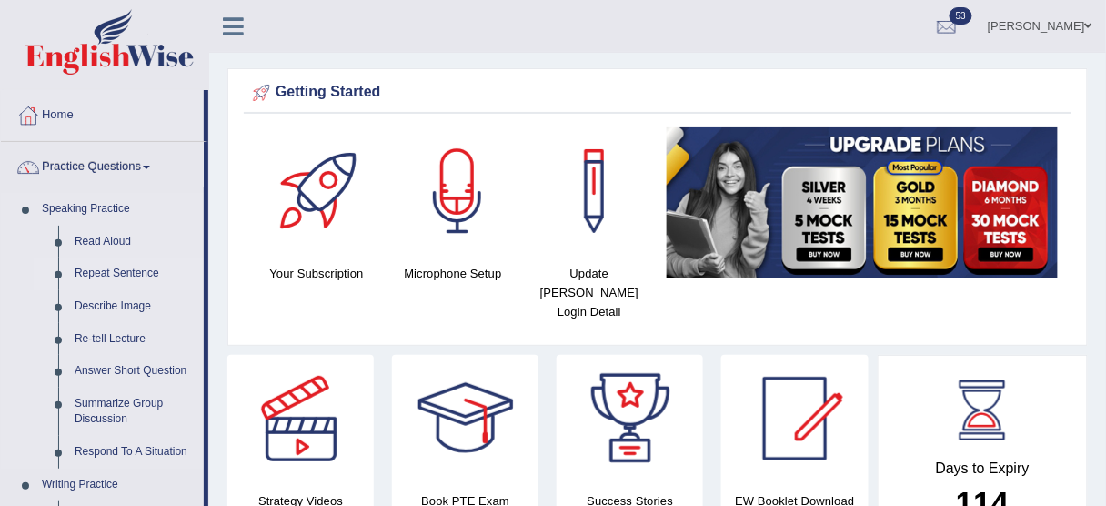
click at [120, 266] on link "Repeat Sentence" at bounding box center [134, 273] width 137 height 33
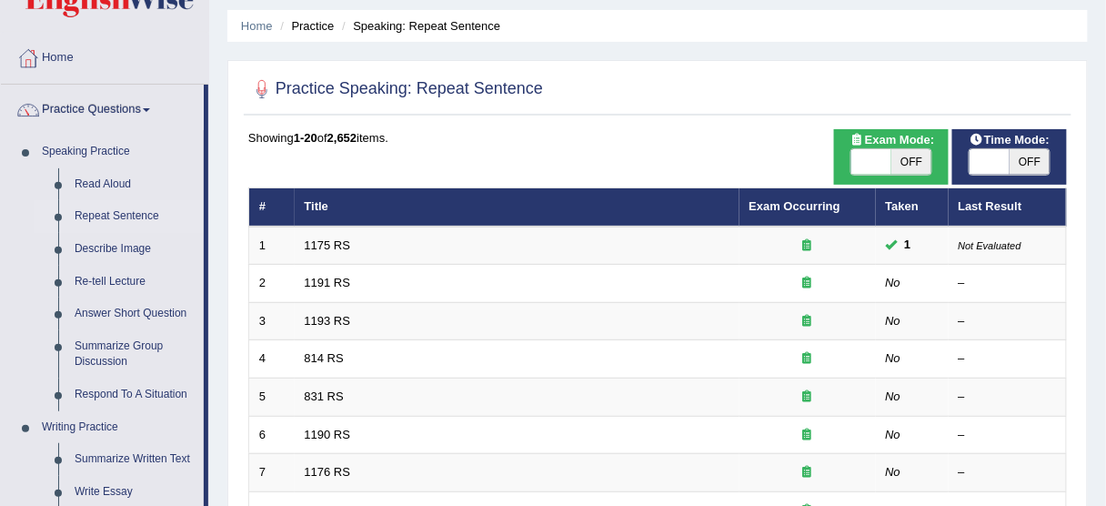
scroll to position [25, 0]
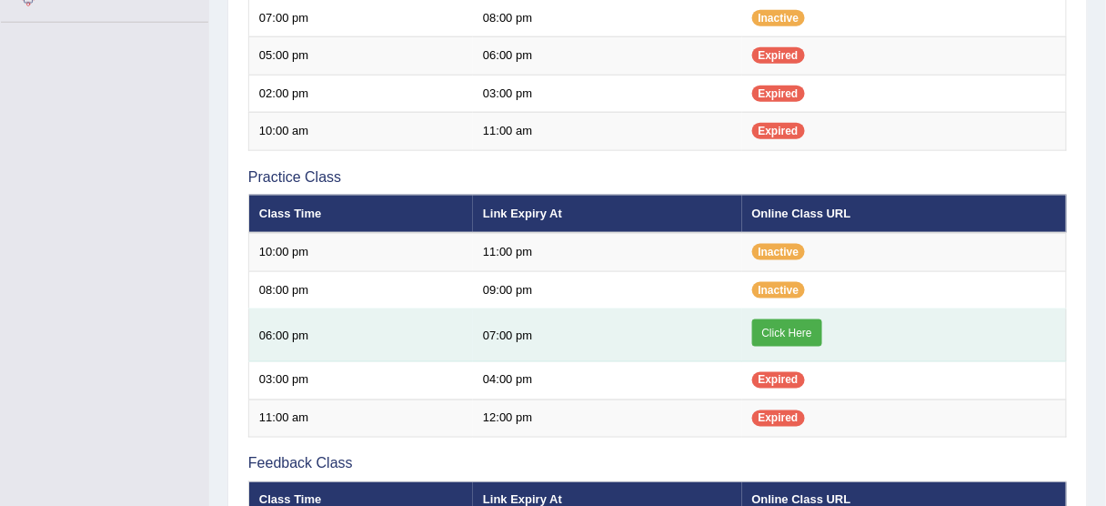
drag, startPoint x: 0, startPoint y: 0, endPoint x: 801, endPoint y: 336, distance: 868.6
click at [801, 336] on link "Click Here" at bounding box center [787, 332] width 70 height 27
